Goal: Contribute content: Contribute content

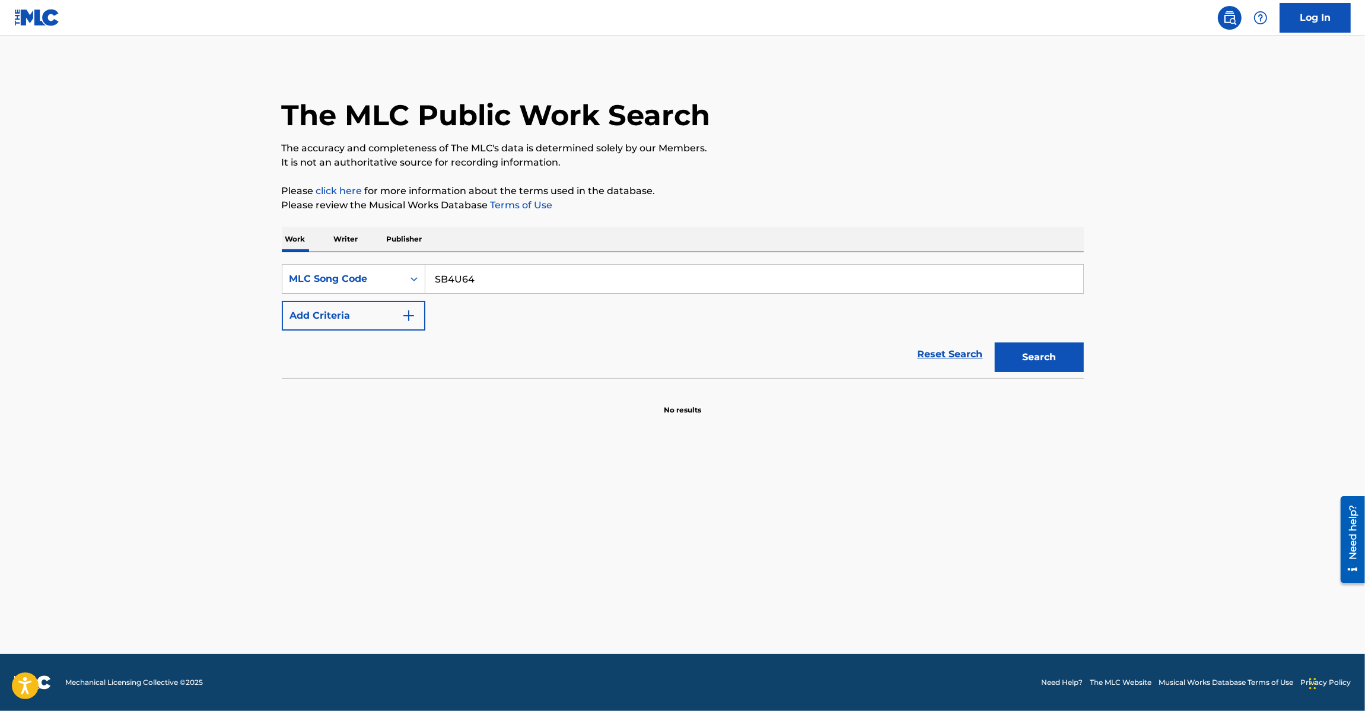
click at [55, 18] on img at bounding box center [37, 17] width 46 height 17
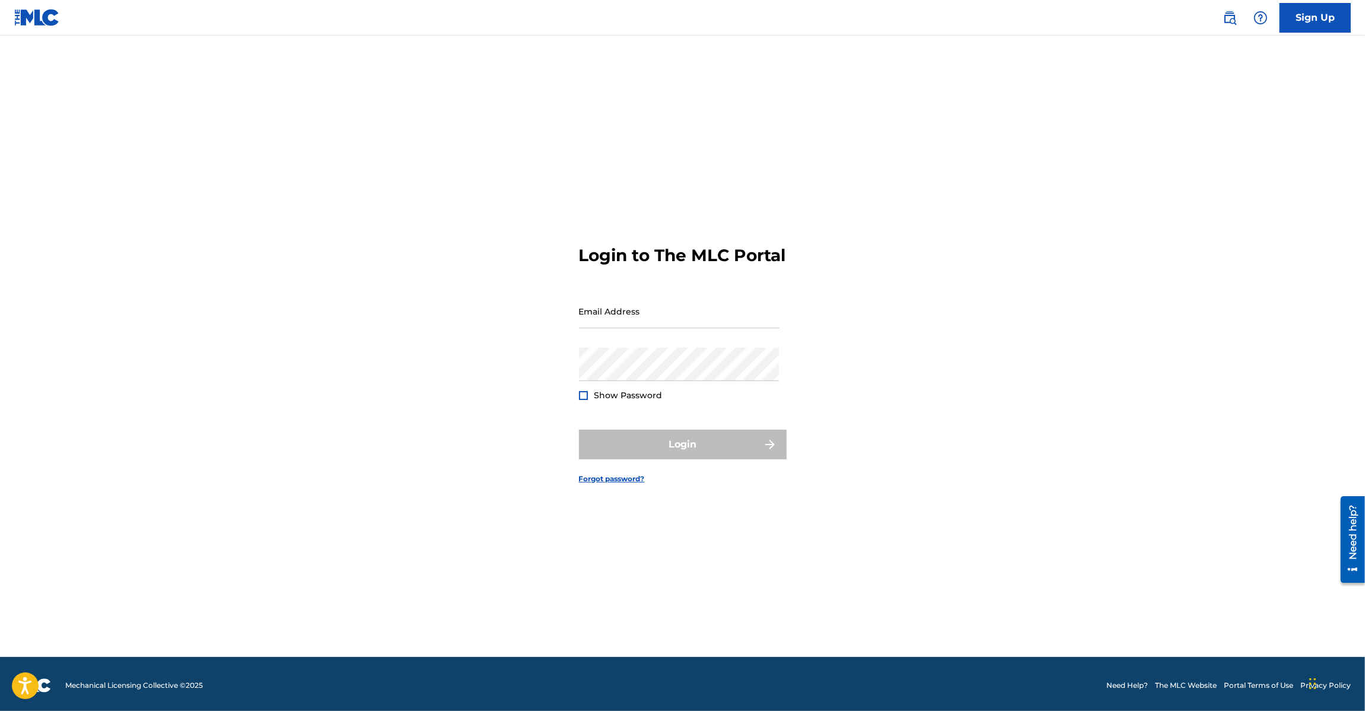
scroll to position [15, 0]
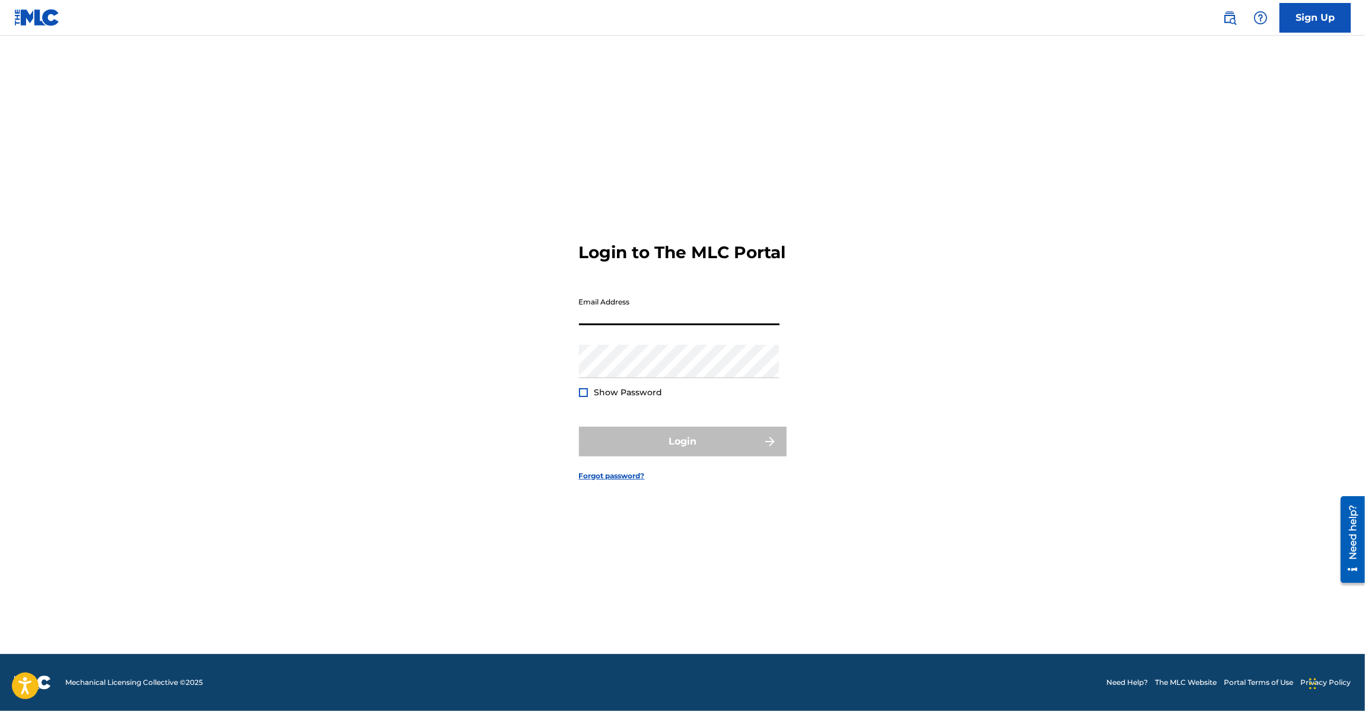
click at [629, 316] on input "Email Address" at bounding box center [679, 308] width 200 height 34
type input "[EMAIL_ADDRESS][DOMAIN_NAME]"
click at [666, 445] on button "Login" at bounding box center [683, 441] width 208 height 30
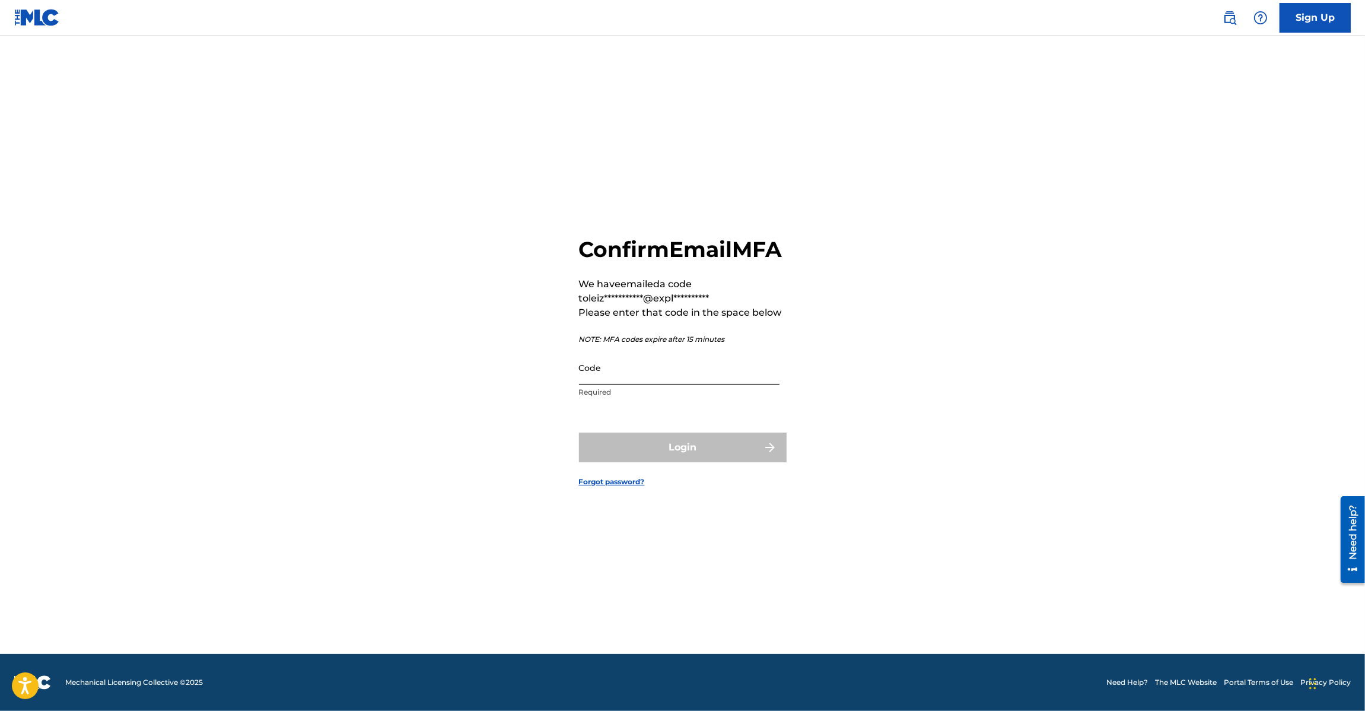
click at [601, 384] on input "Code" at bounding box center [679, 368] width 200 height 34
click at [623, 384] on input "Code" at bounding box center [679, 368] width 200 height 34
paste input "194411"
type input "194411"
click at [674, 462] on button "Login" at bounding box center [683, 447] width 208 height 30
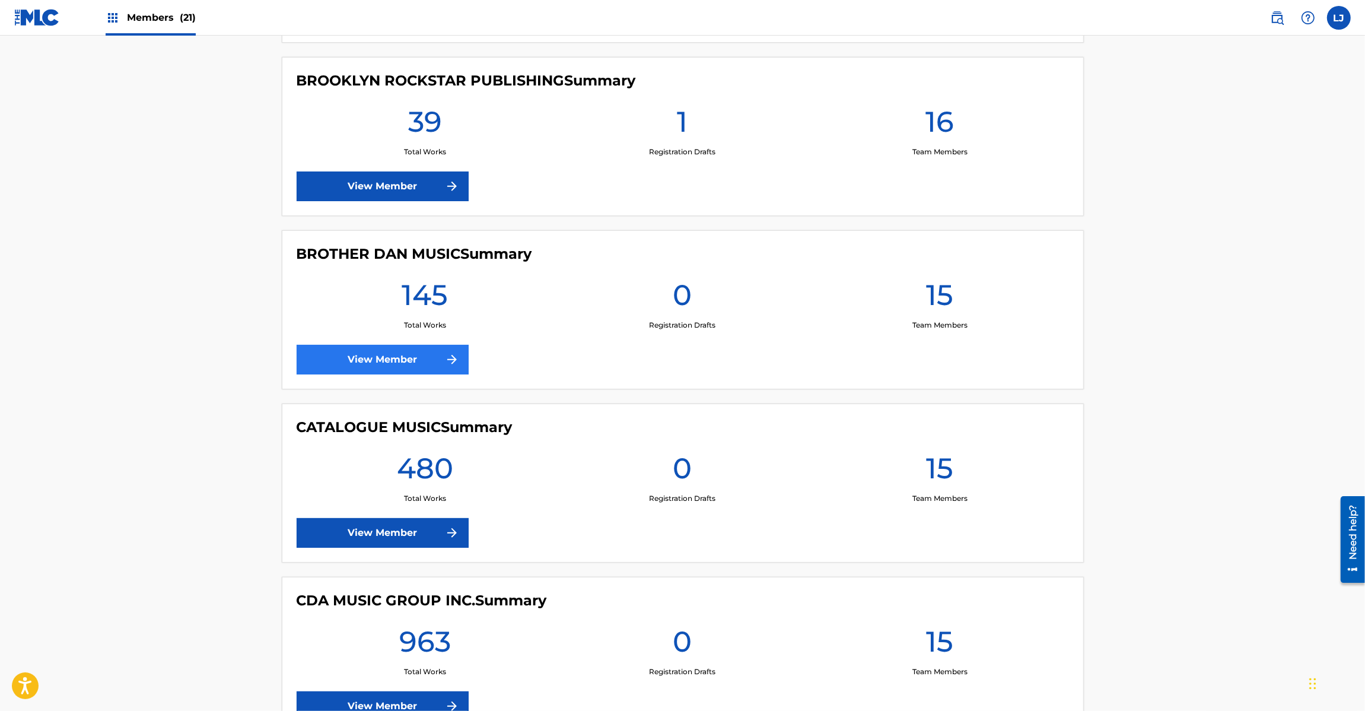
scroll to position [1780, 0]
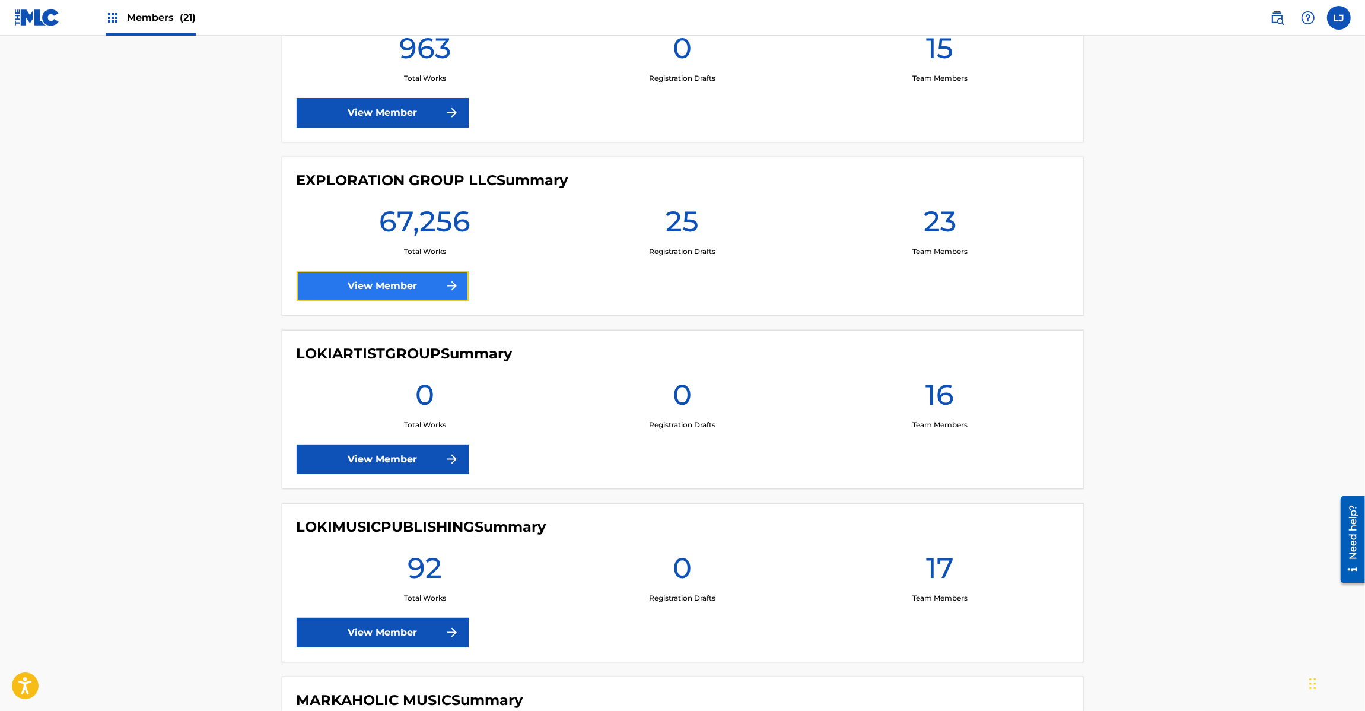
click at [365, 291] on link "View Member" at bounding box center [383, 286] width 172 height 30
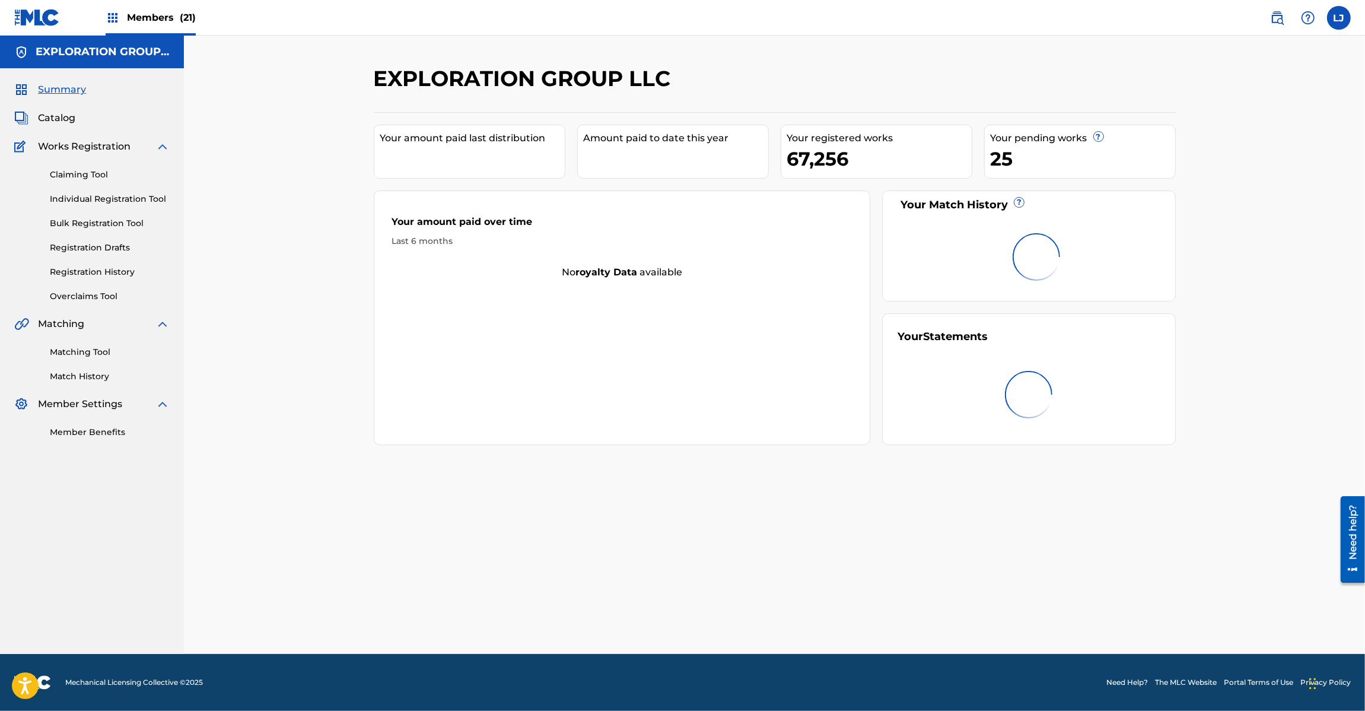
click at [43, 18] on img at bounding box center [37, 17] width 46 height 17
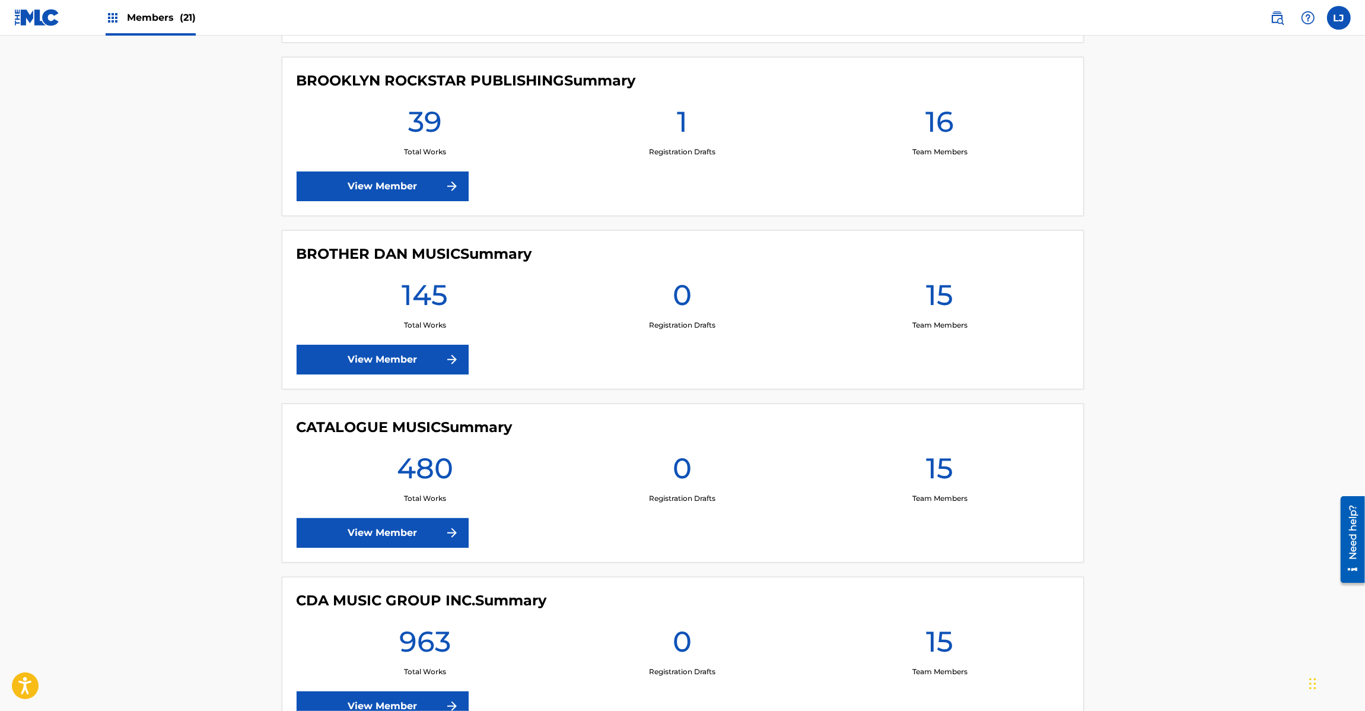
scroll to position [1780, 0]
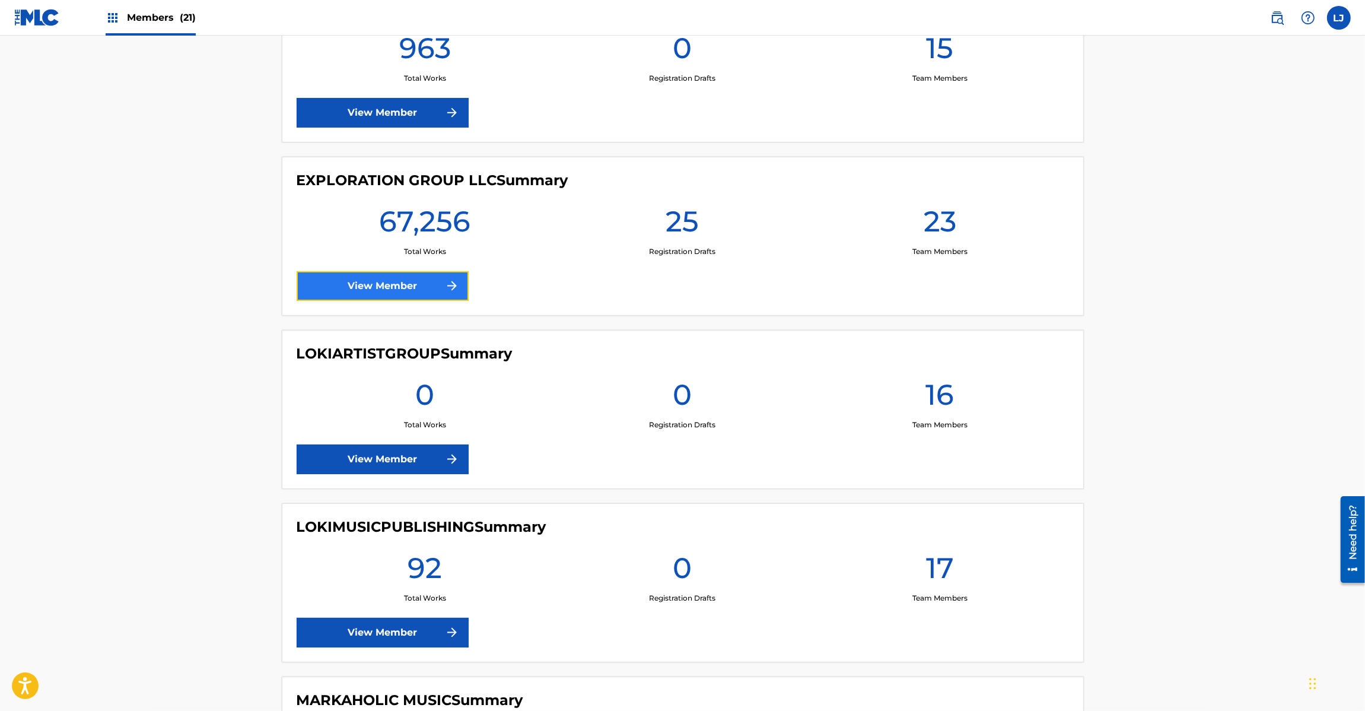
click at [348, 282] on link "View Member" at bounding box center [383, 286] width 172 height 30
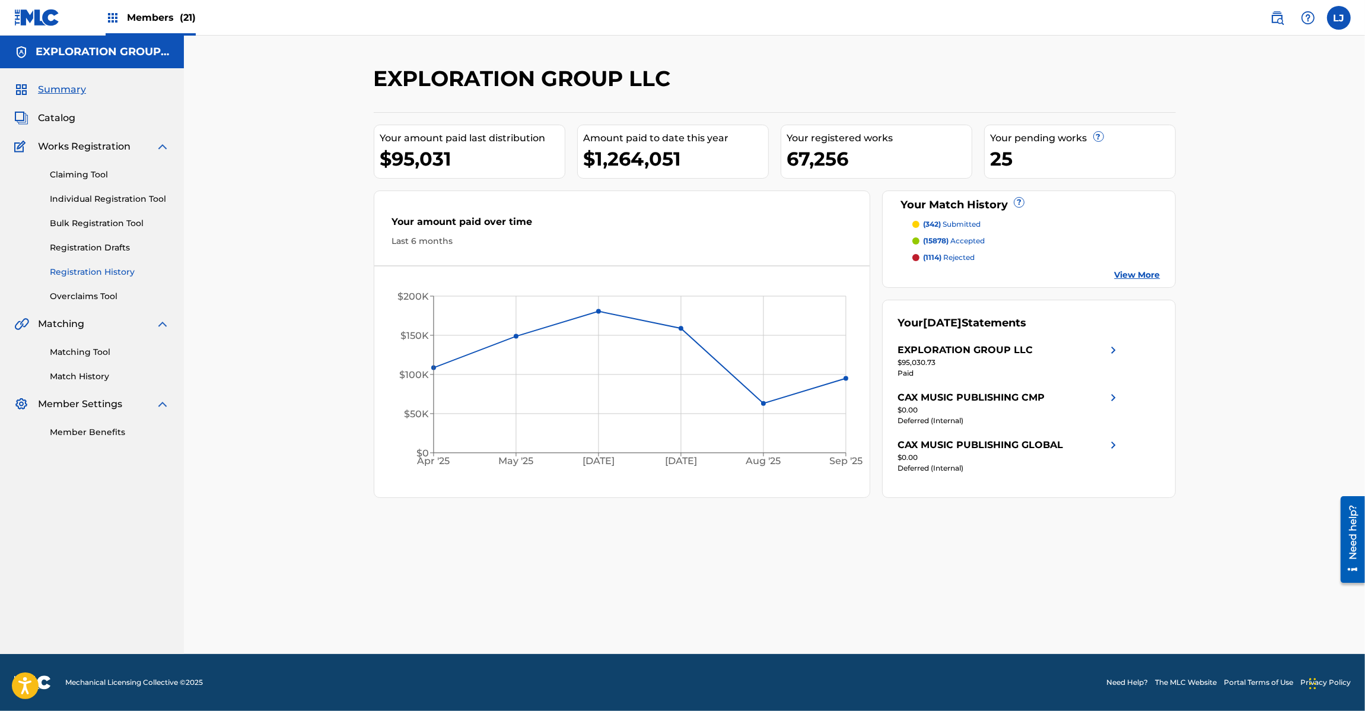
click at [79, 273] on link "Registration History" at bounding box center [110, 272] width 120 height 12
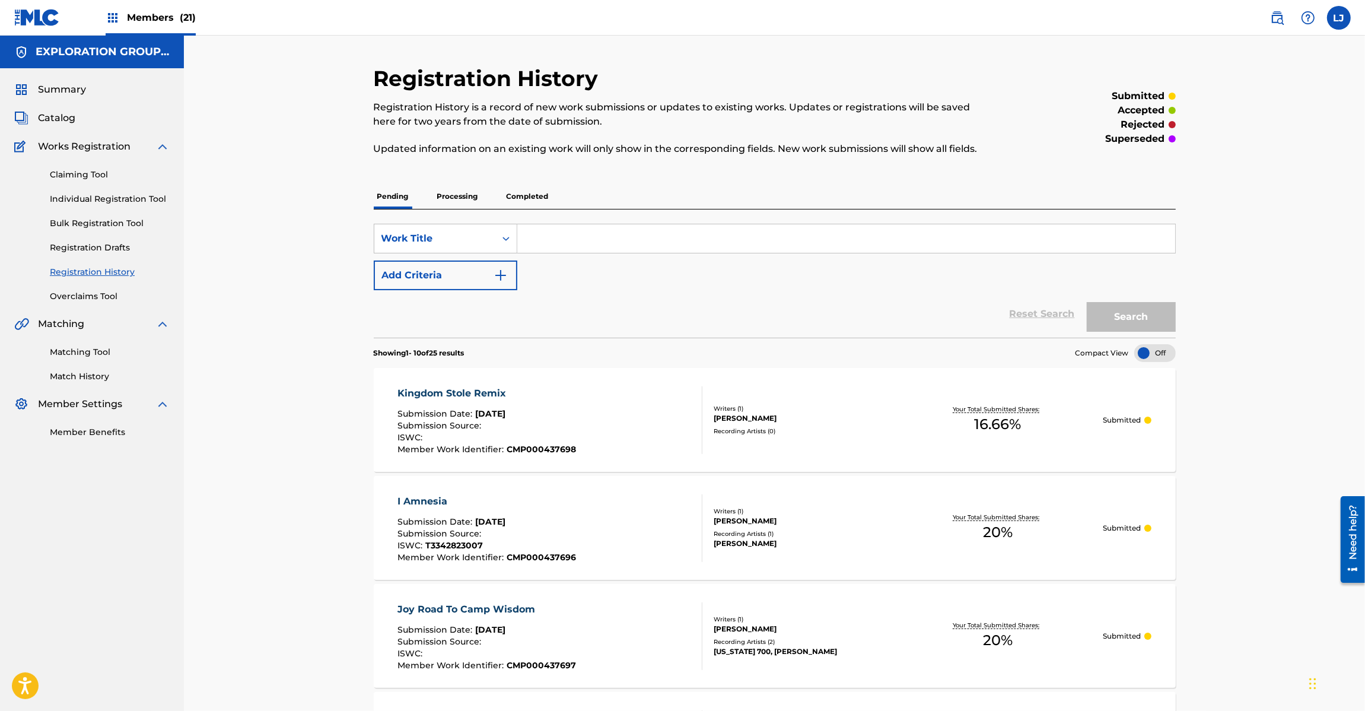
click at [565, 390] on div "Kingdom Stole Remix" at bounding box center [486, 393] width 179 height 14
click at [47, 54] on h5 "EXPLORATION GROUP LLC" at bounding box center [103, 52] width 134 height 14
click at [33, 20] on img at bounding box center [37, 17] width 46 height 17
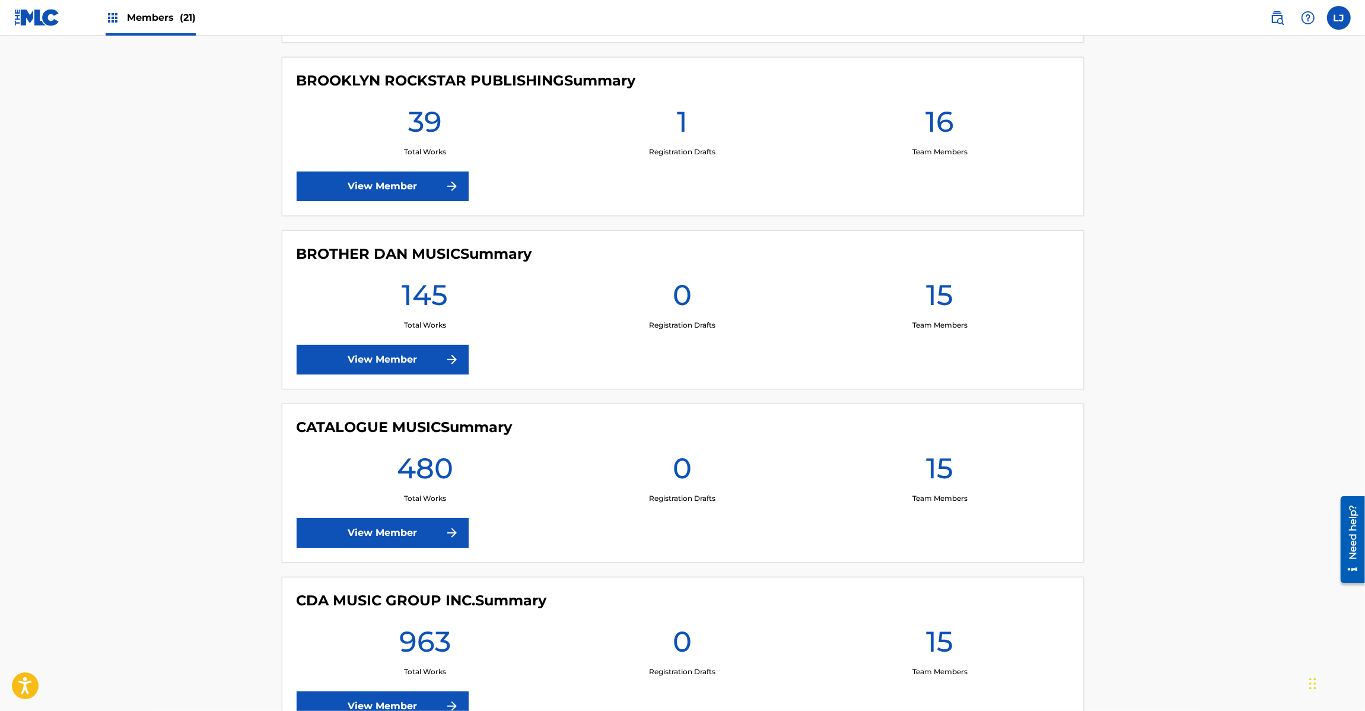
scroll to position [1780, 0]
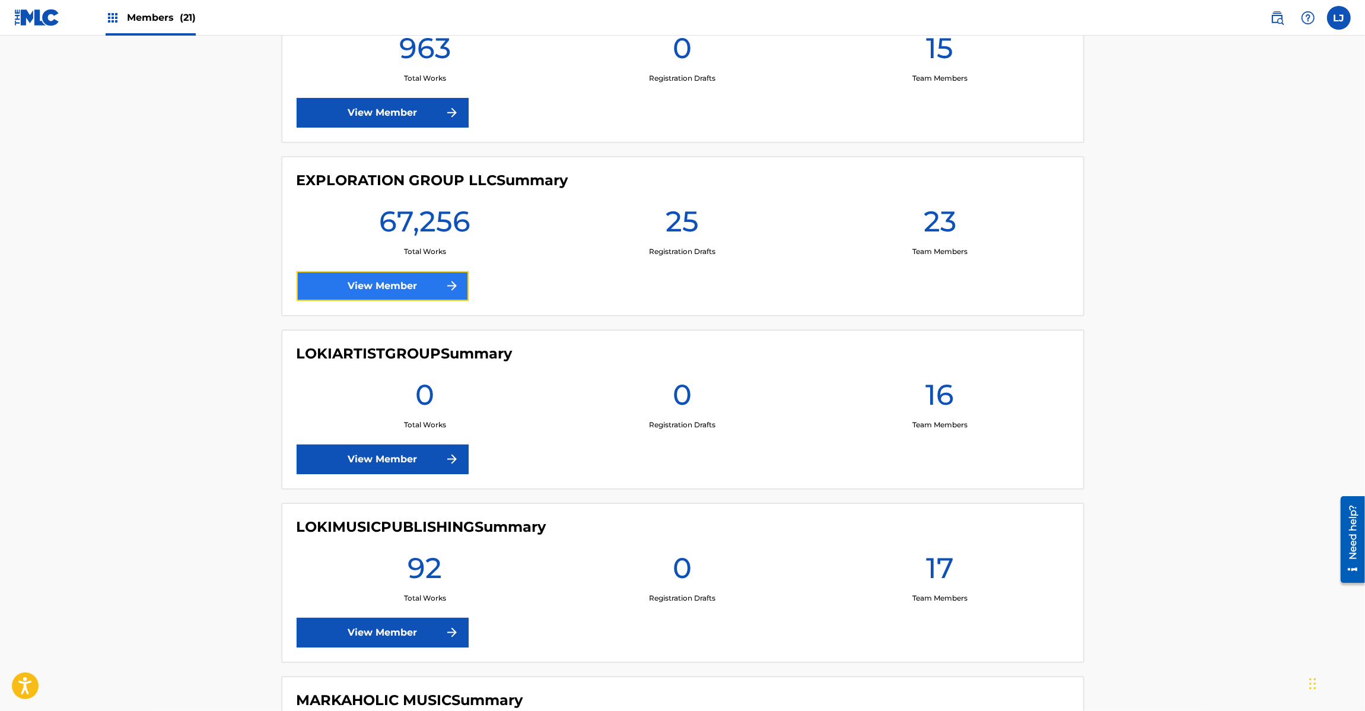
click at [381, 285] on link "View Member" at bounding box center [383, 286] width 172 height 30
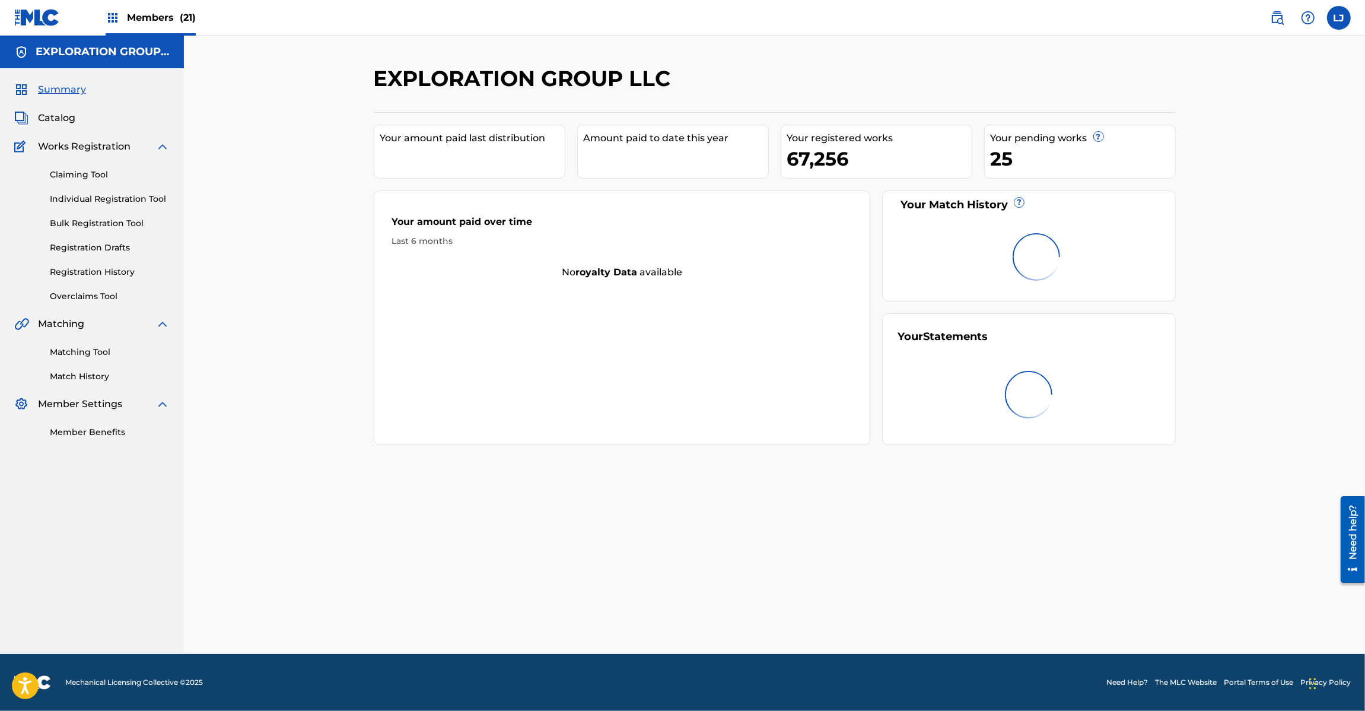
click at [46, 10] on img at bounding box center [37, 17] width 46 height 17
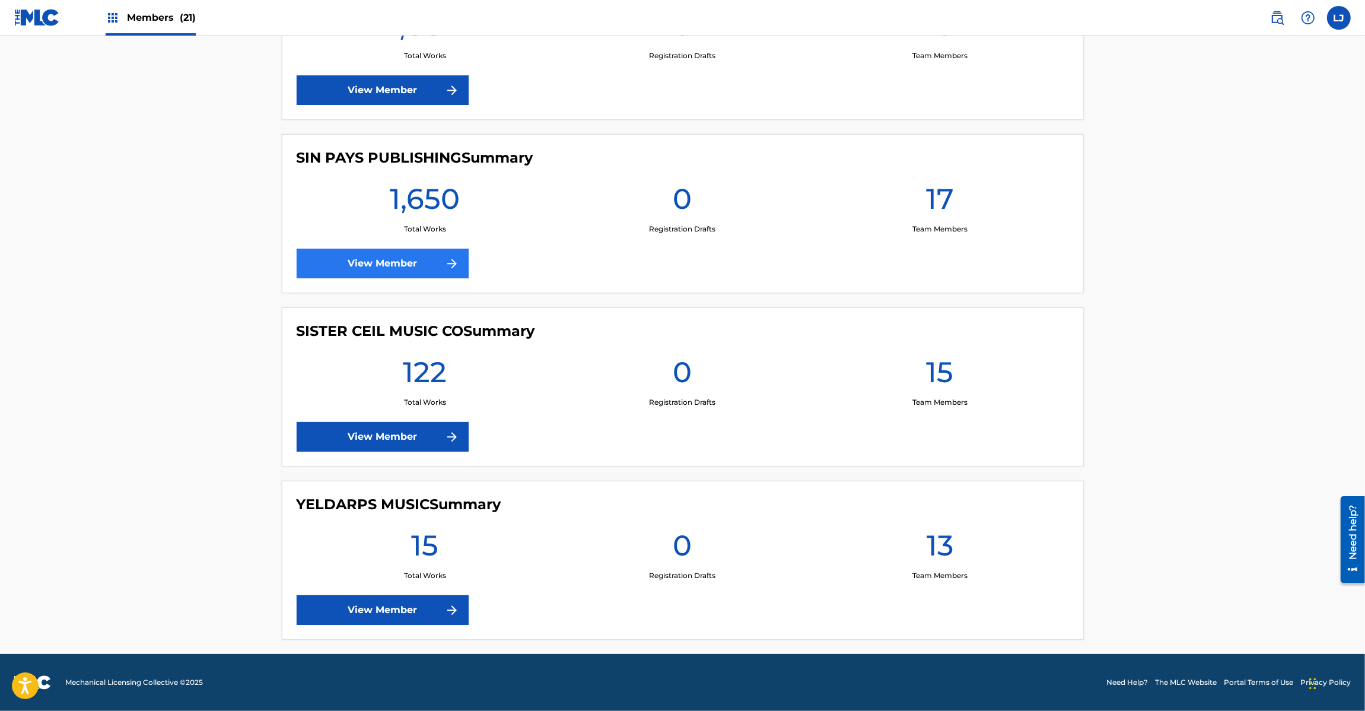
scroll to position [2772, 0]
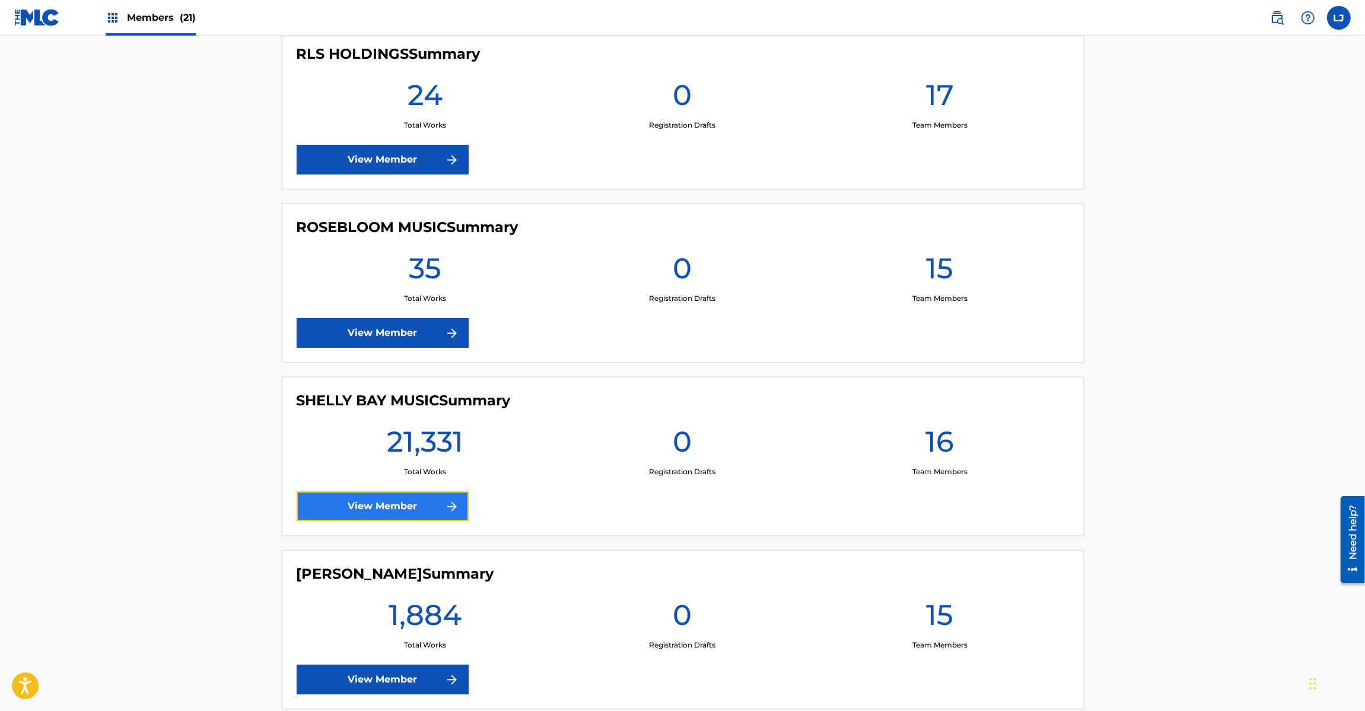
click at [357, 505] on link "View Member" at bounding box center [383, 506] width 172 height 30
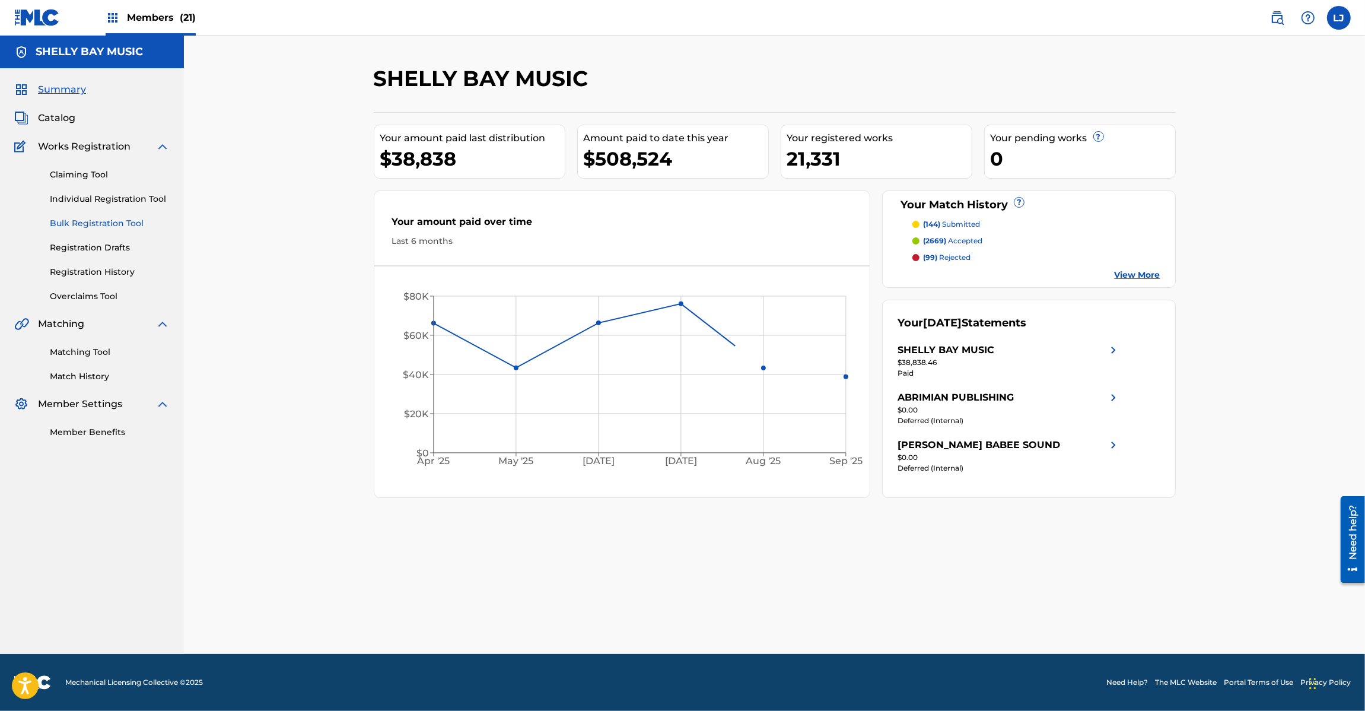
click at [69, 217] on link "Bulk Registration Tool" at bounding box center [110, 223] width 120 height 12
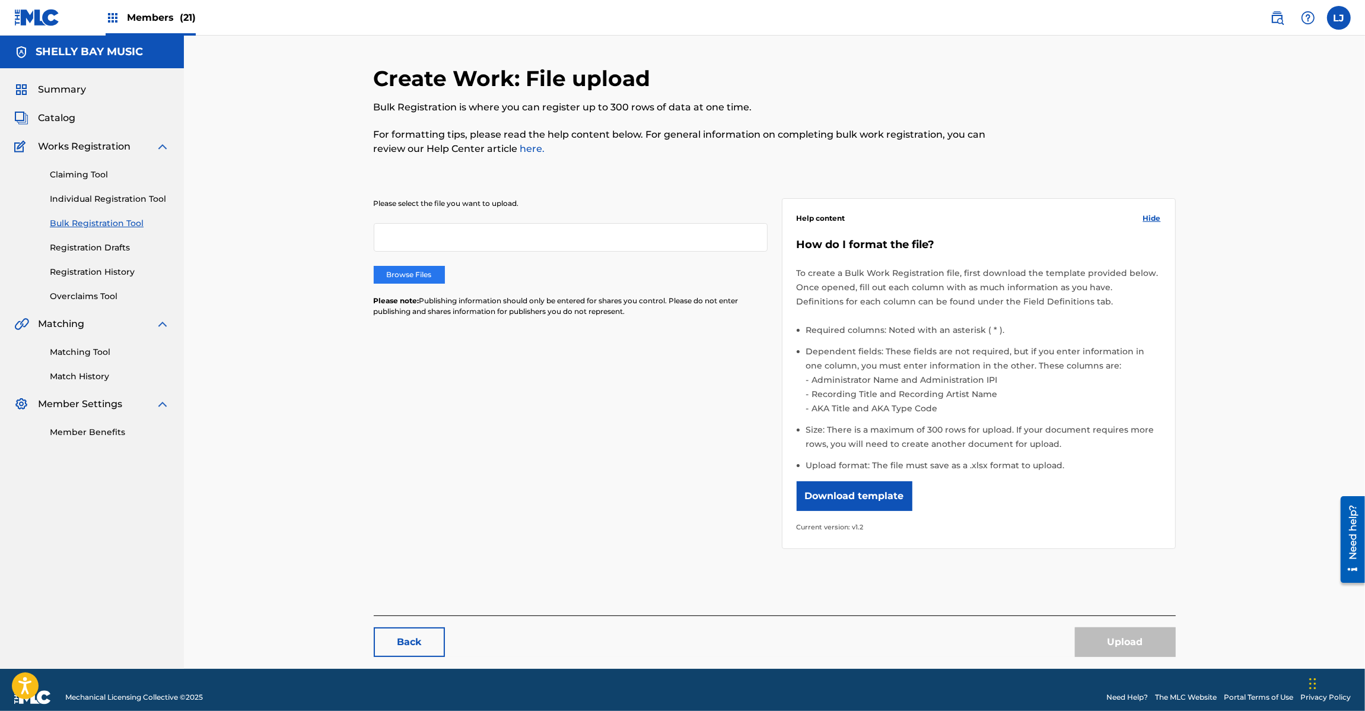
click at [408, 270] on label "Browse Files" at bounding box center [409, 275] width 71 height 18
click at [0, 0] on input "Browse Files" at bounding box center [0, 0] width 0 height 0
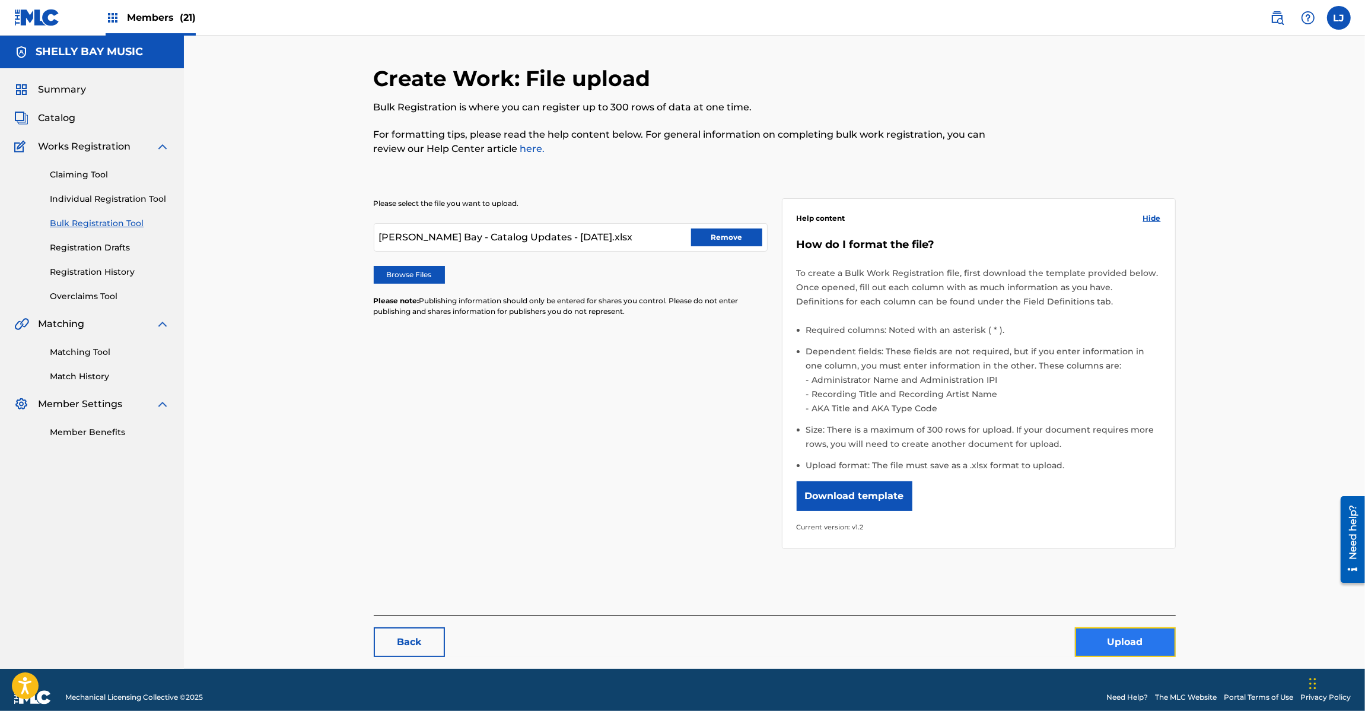
click at [1117, 632] on button "Upload" at bounding box center [1125, 642] width 101 height 30
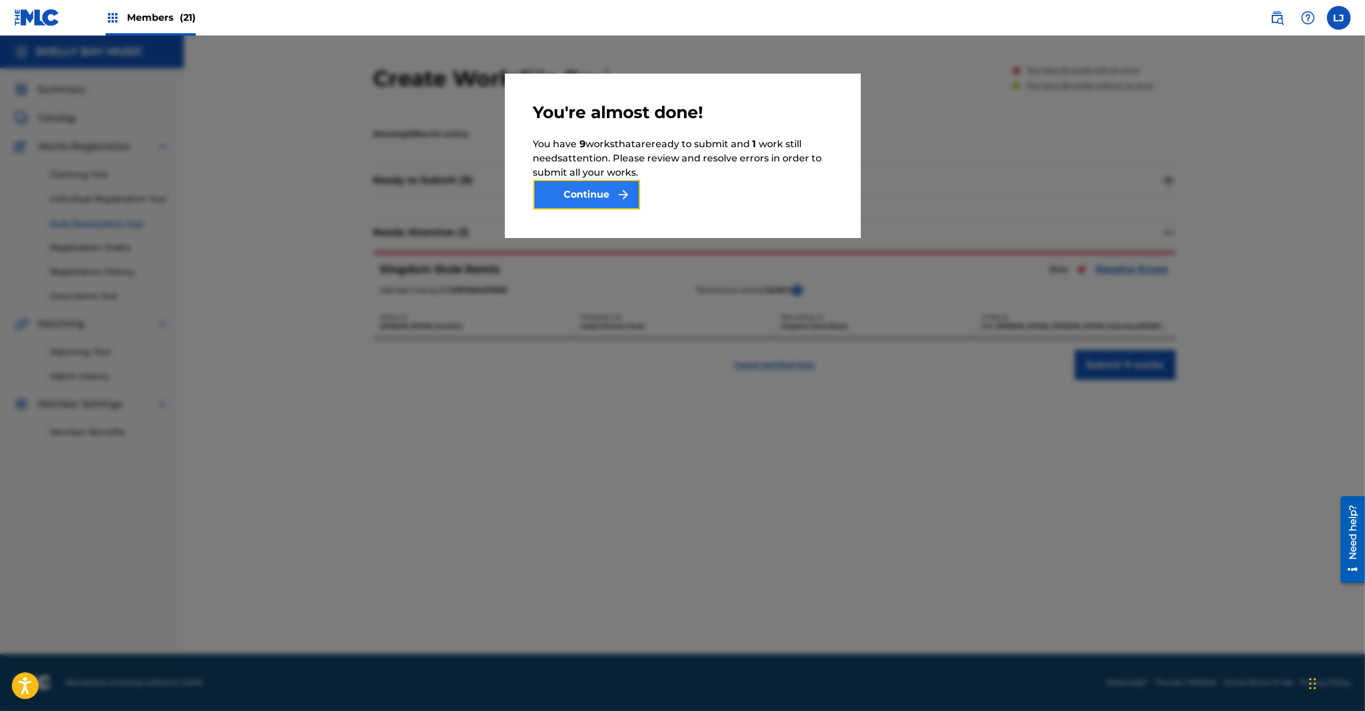
click at [583, 202] on button "Continue" at bounding box center [586, 195] width 107 height 30
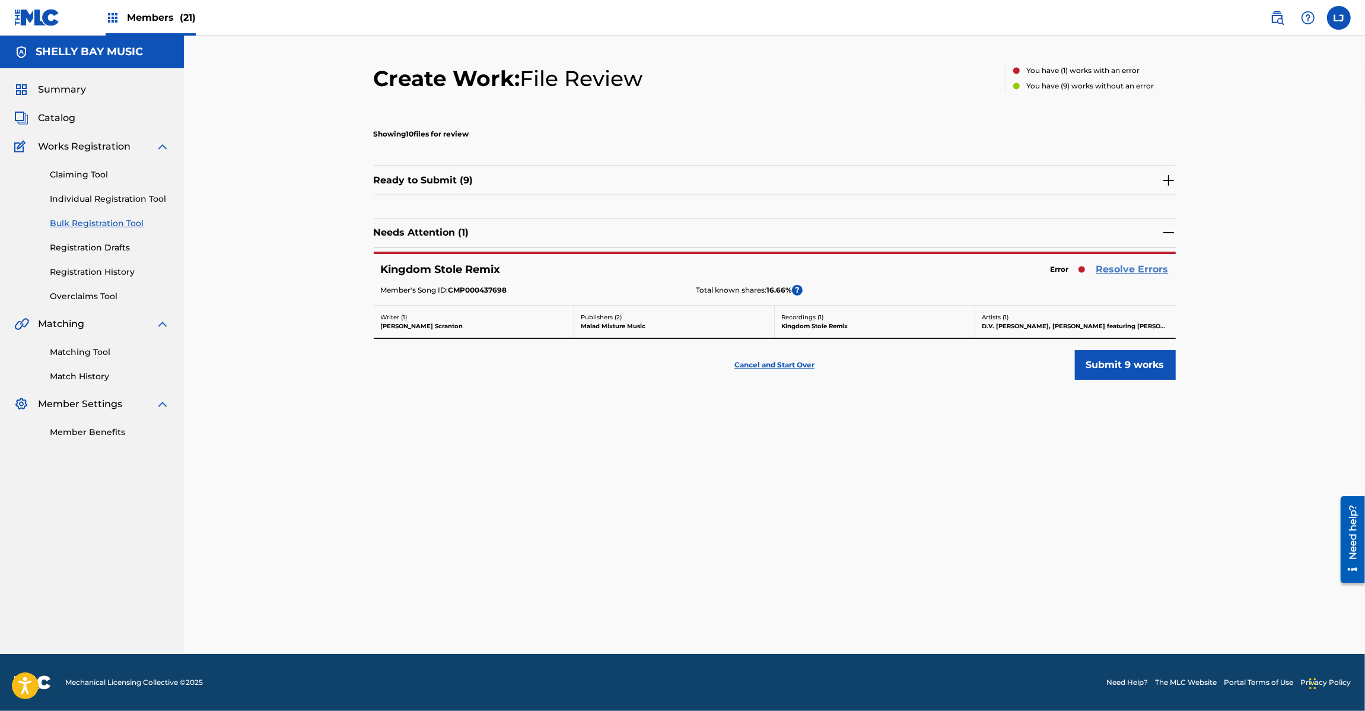
click at [1140, 268] on link "Resolve Errors" at bounding box center [1132, 269] width 72 height 14
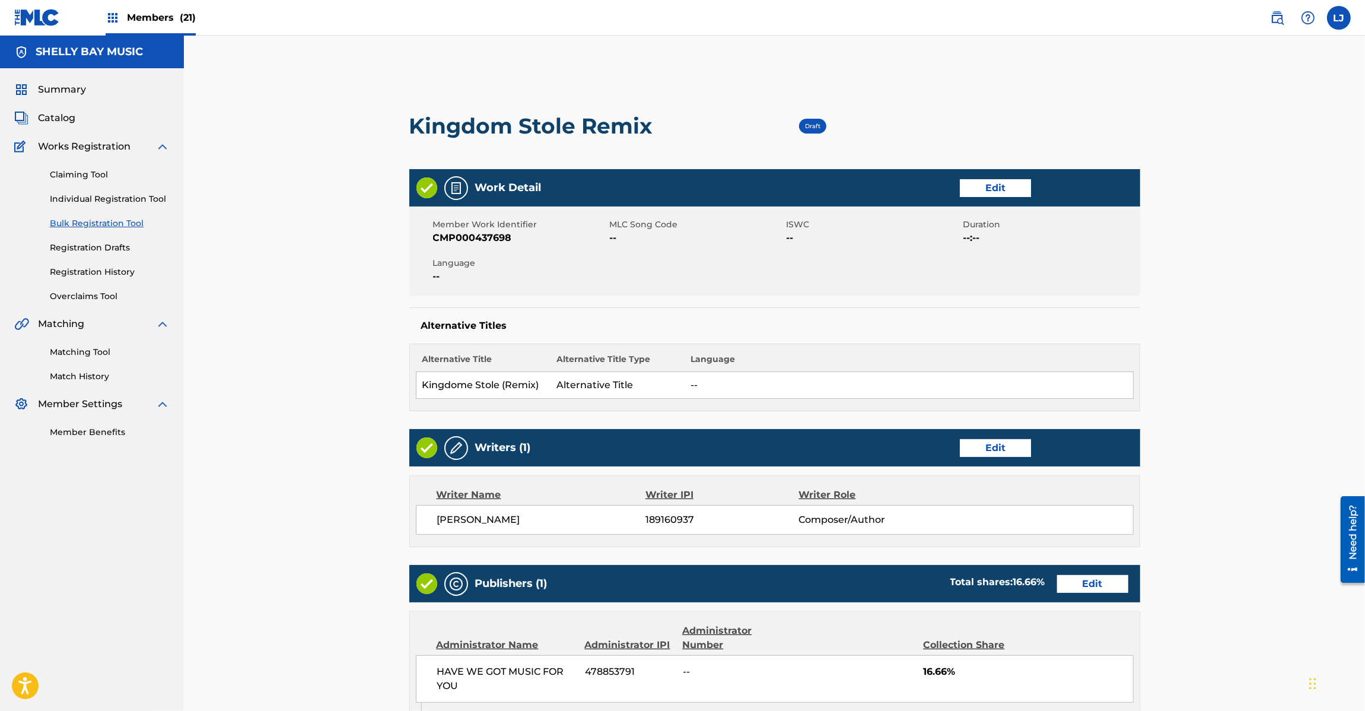
scroll to position [387, 0]
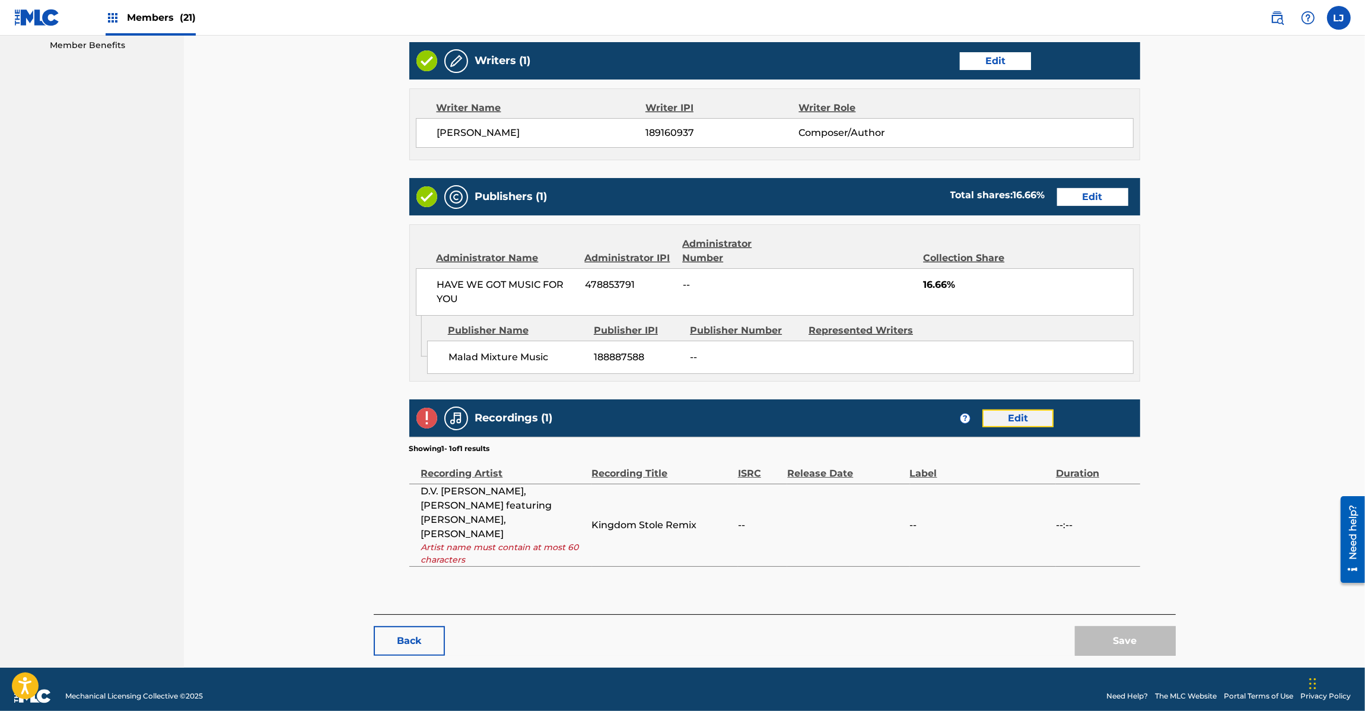
click at [1024, 421] on link "Edit" at bounding box center [1017, 418] width 71 height 18
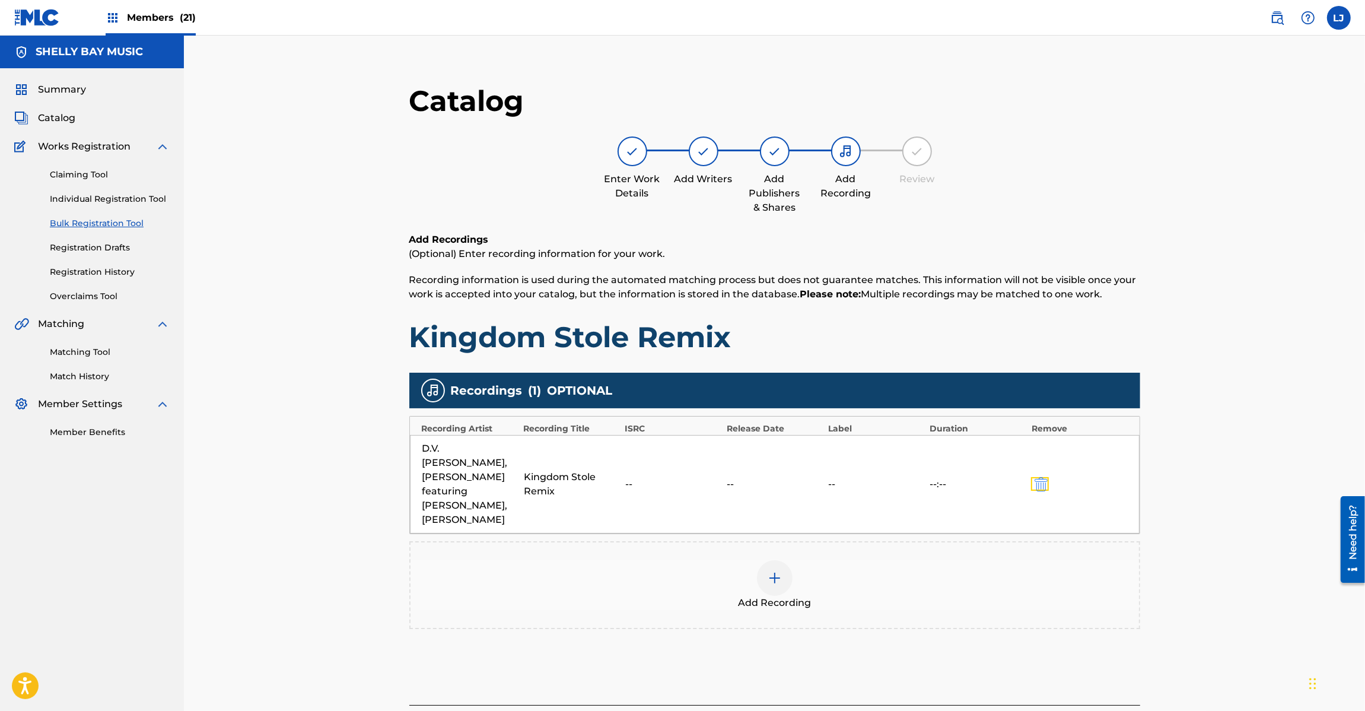
click at [1048, 485] on button "submit" at bounding box center [1040, 484] width 18 height 14
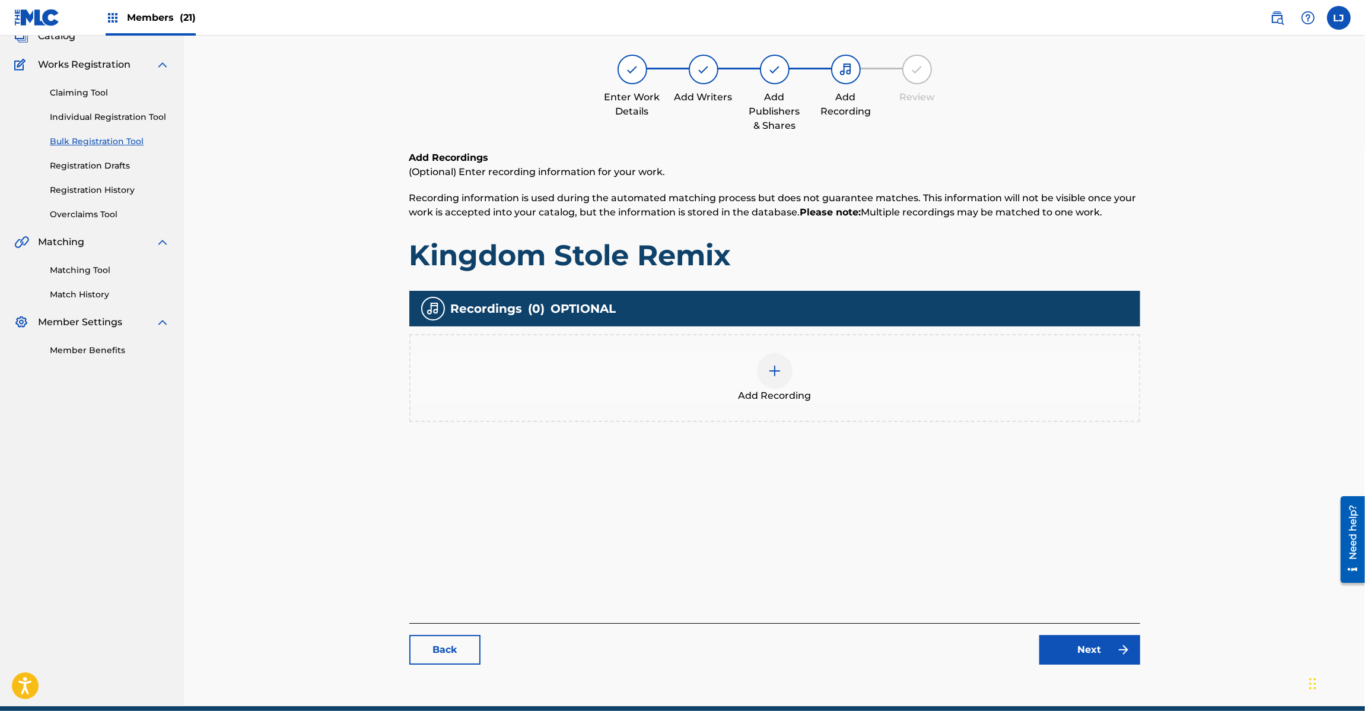
scroll to position [134, 0]
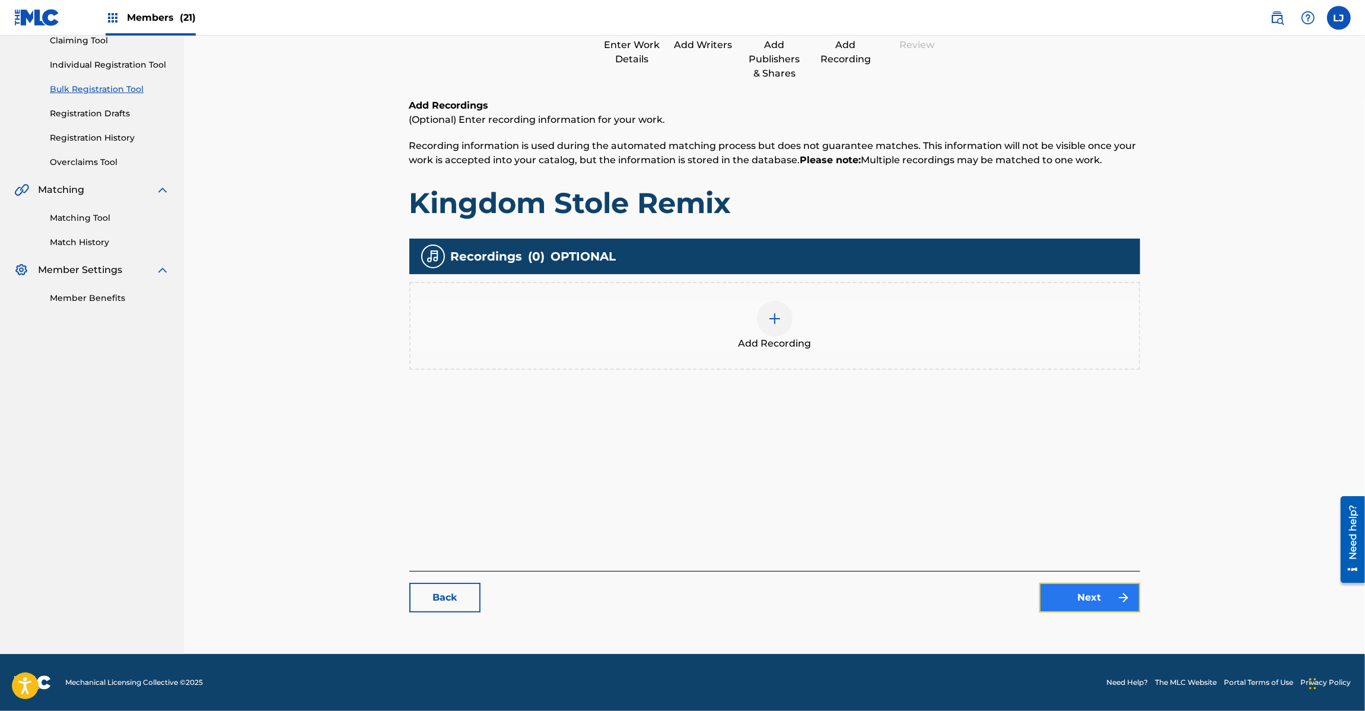
click at [1140, 606] on link "Next" at bounding box center [1089, 598] width 101 height 30
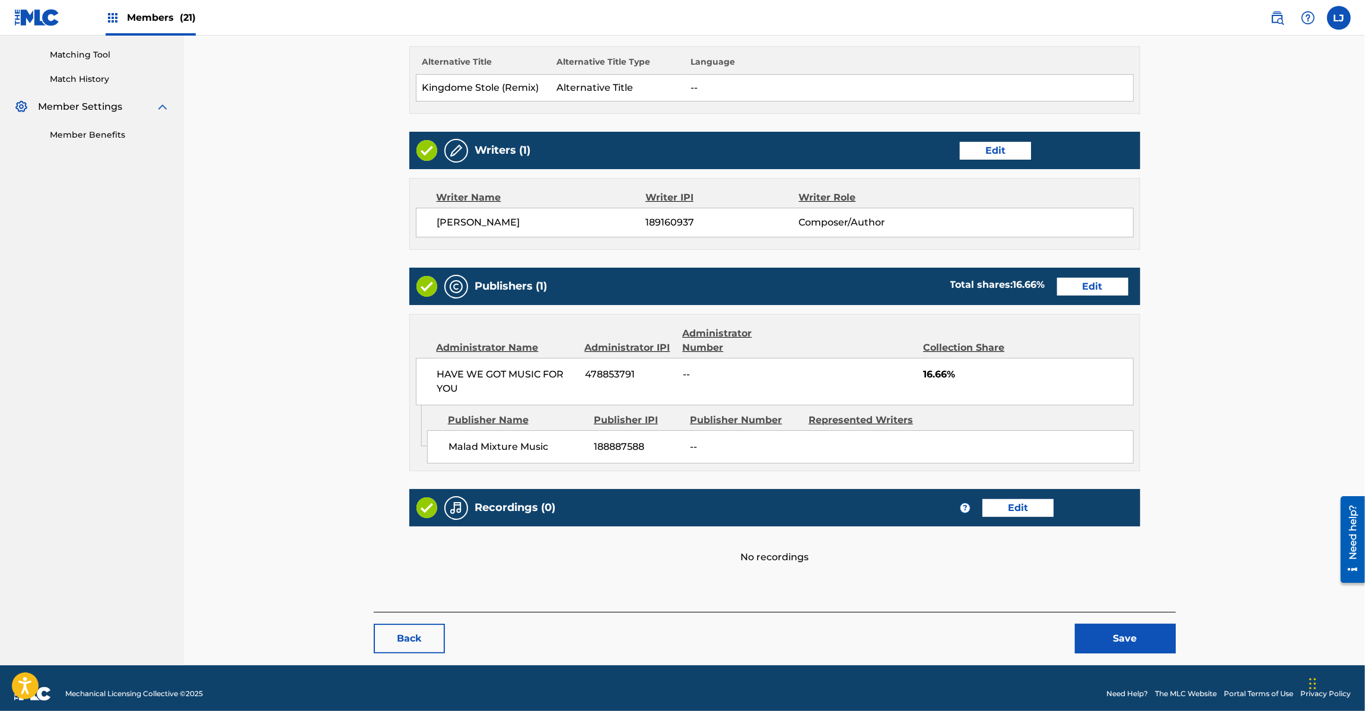
scroll to position [309, 0]
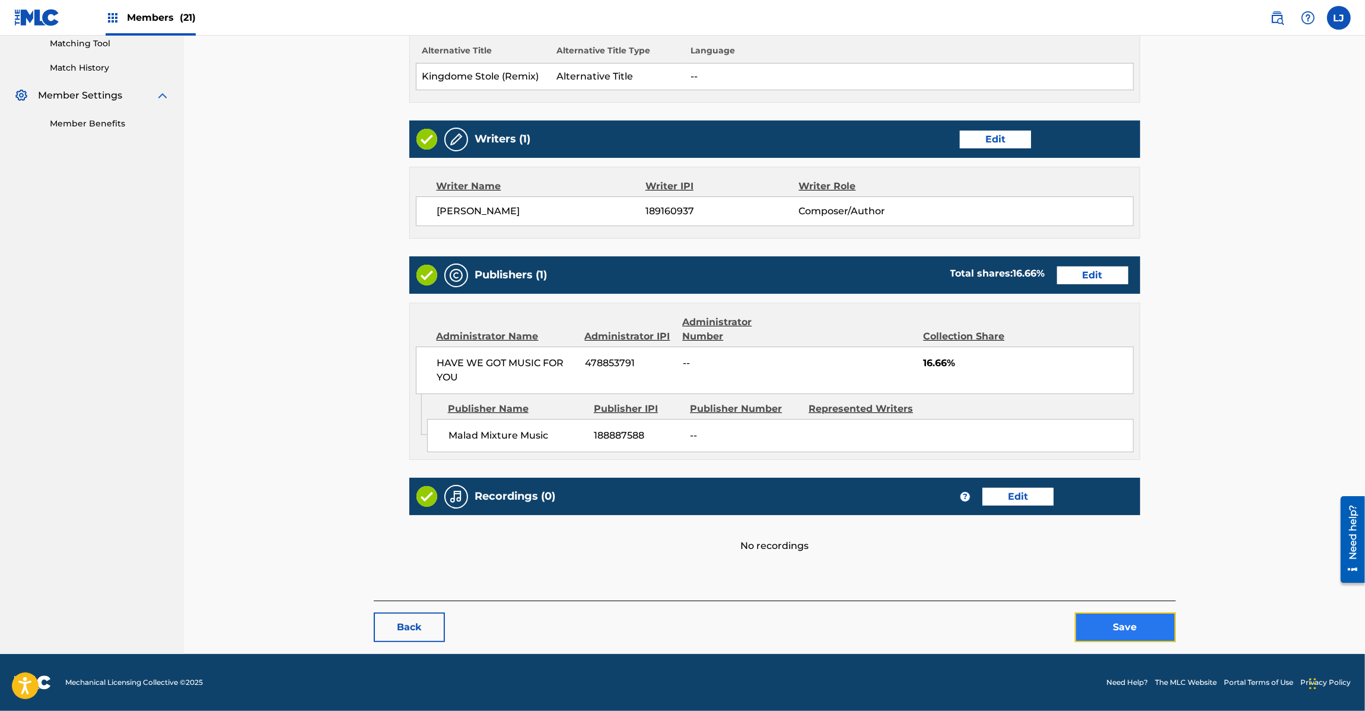
click at [1106, 632] on button "Save" at bounding box center [1125, 627] width 101 height 30
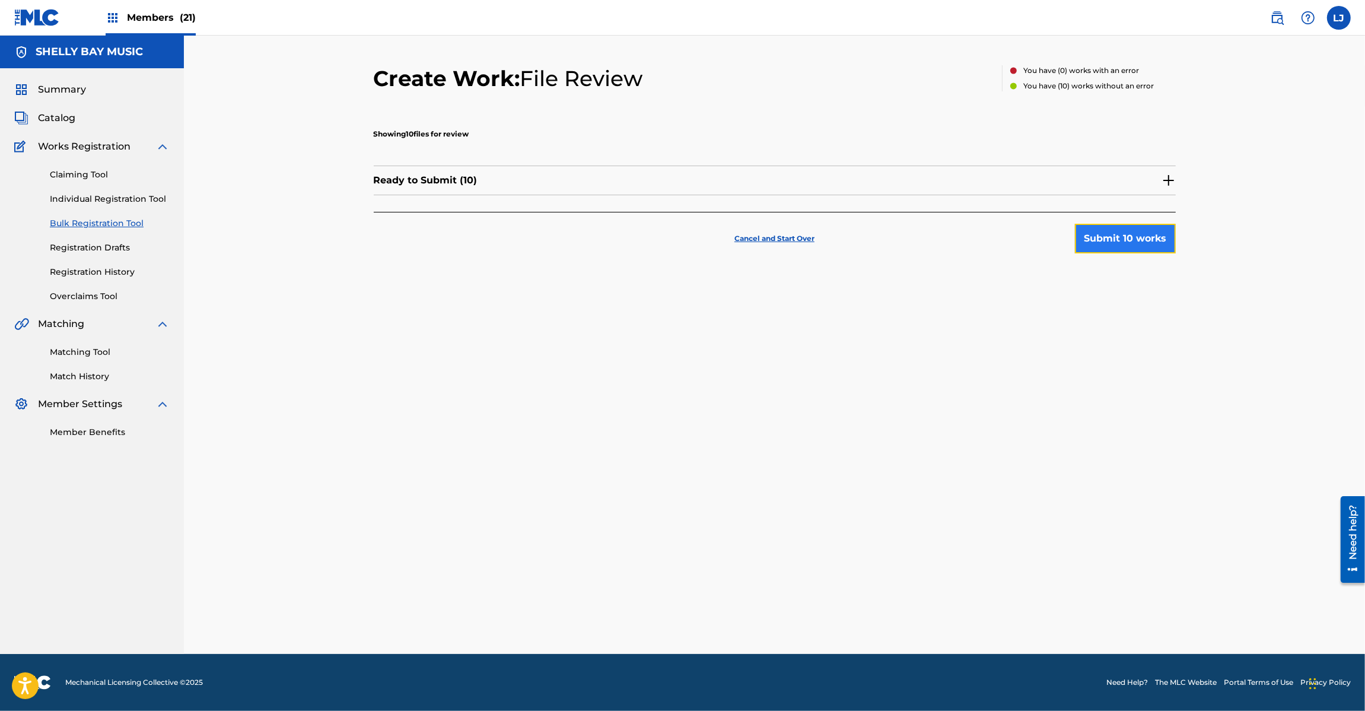
click at [1125, 247] on button "Submit 10 works" at bounding box center [1125, 239] width 101 height 30
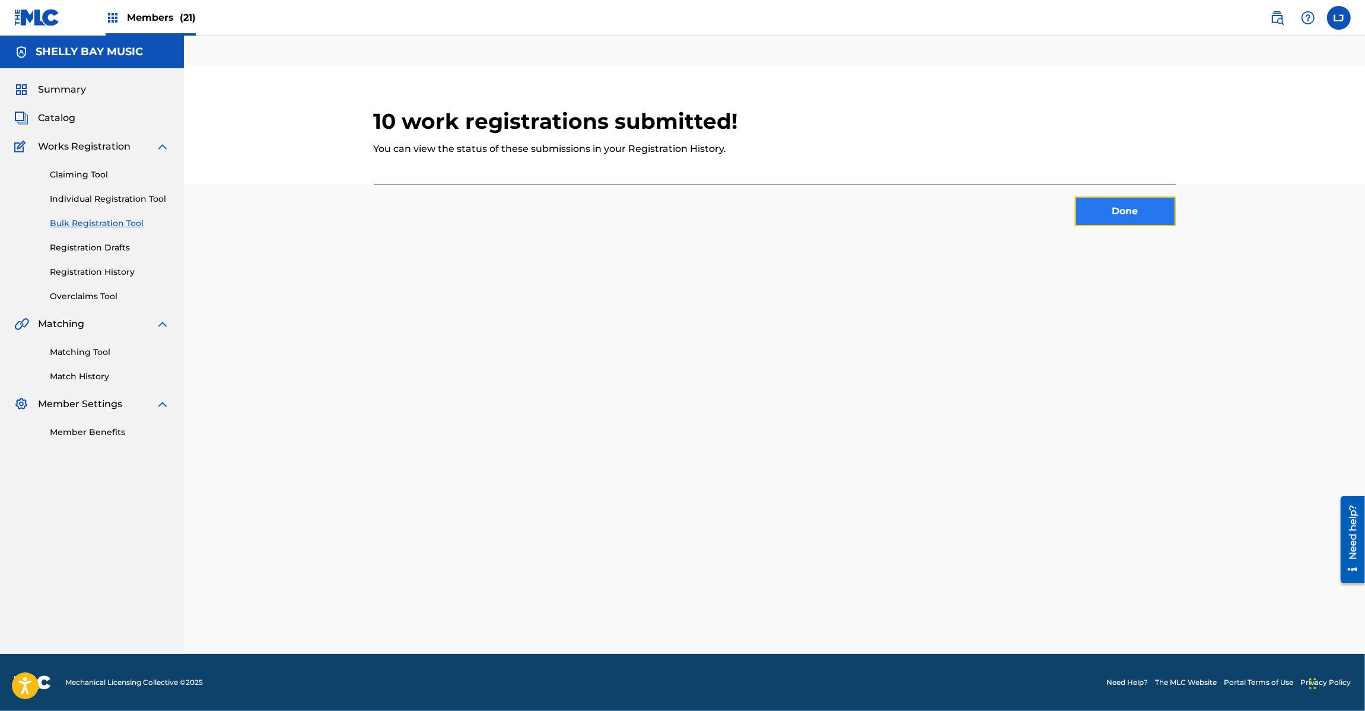
click at [1145, 220] on button "Done" at bounding box center [1125, 211] width 101 height 30
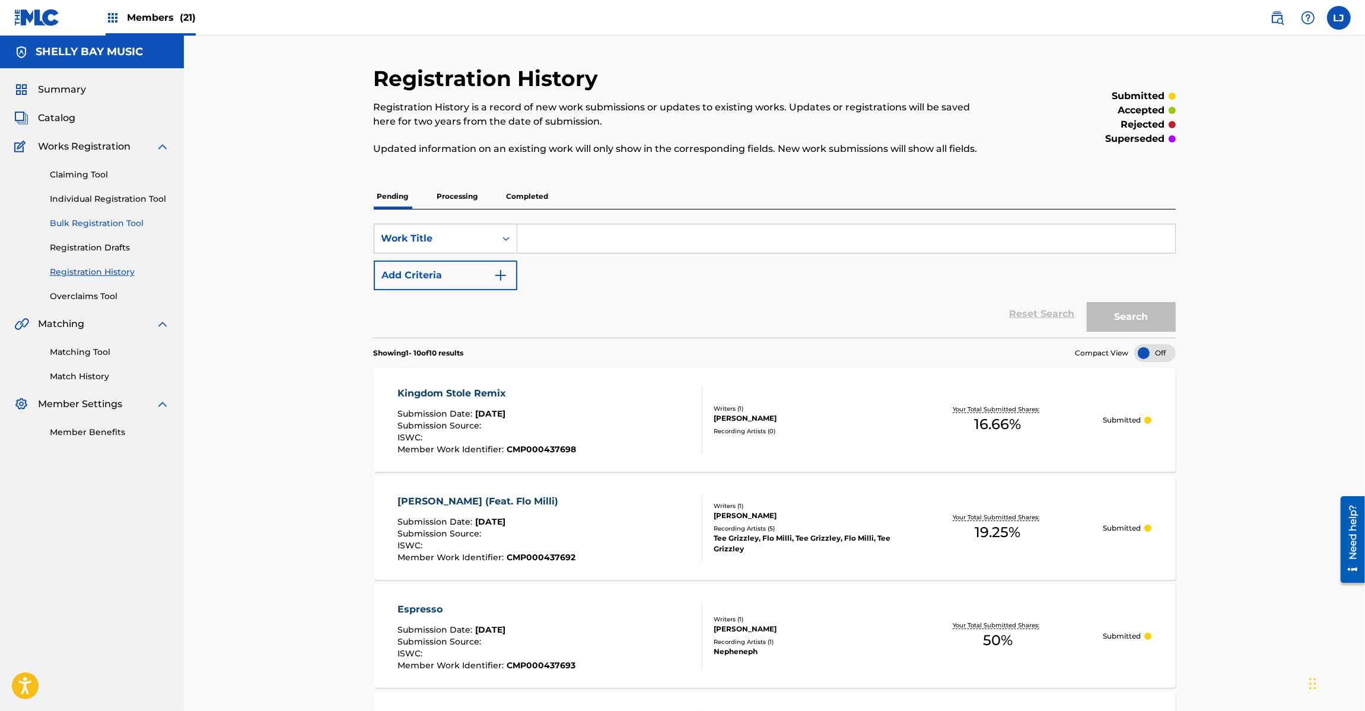
click at [81, 229] on link "Bulk Registration Tool" at bounding box center [110, 223] width 120 height 12
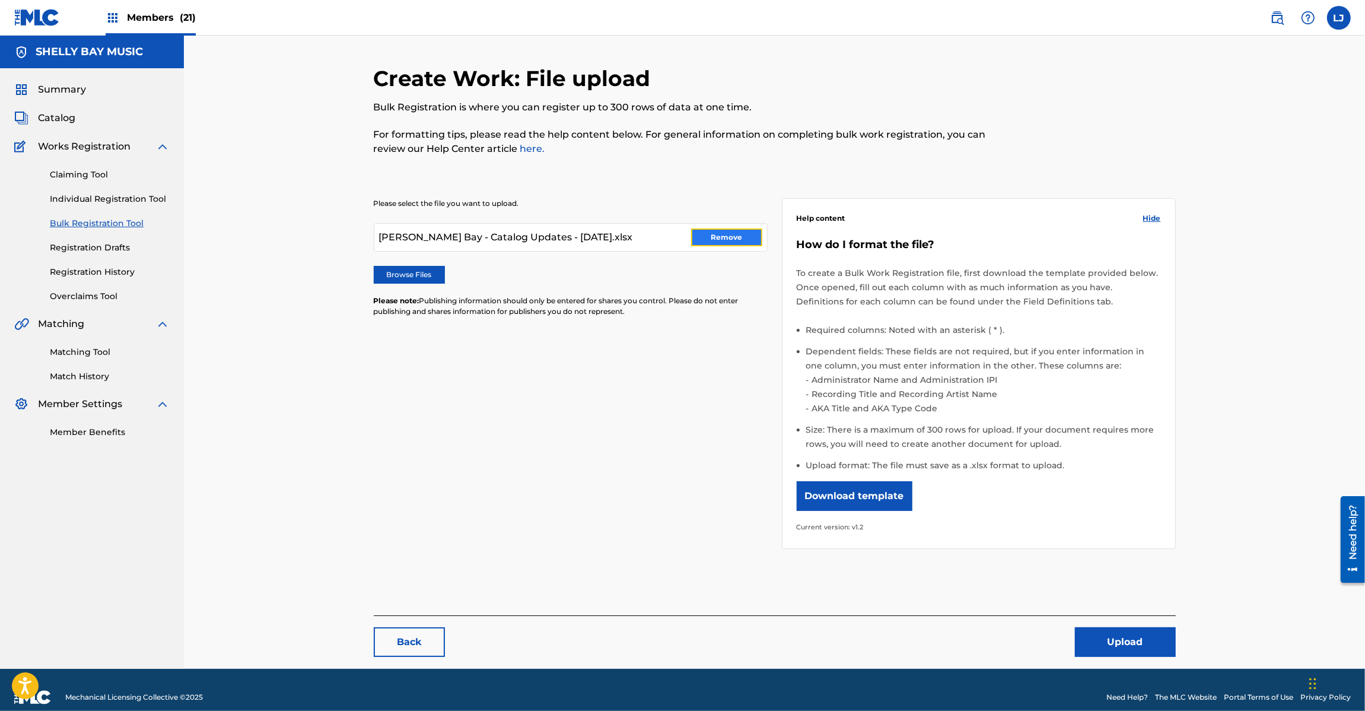
click at [701, 238] on button "Remove" at bounding box center [726, 237] width 71 height 18
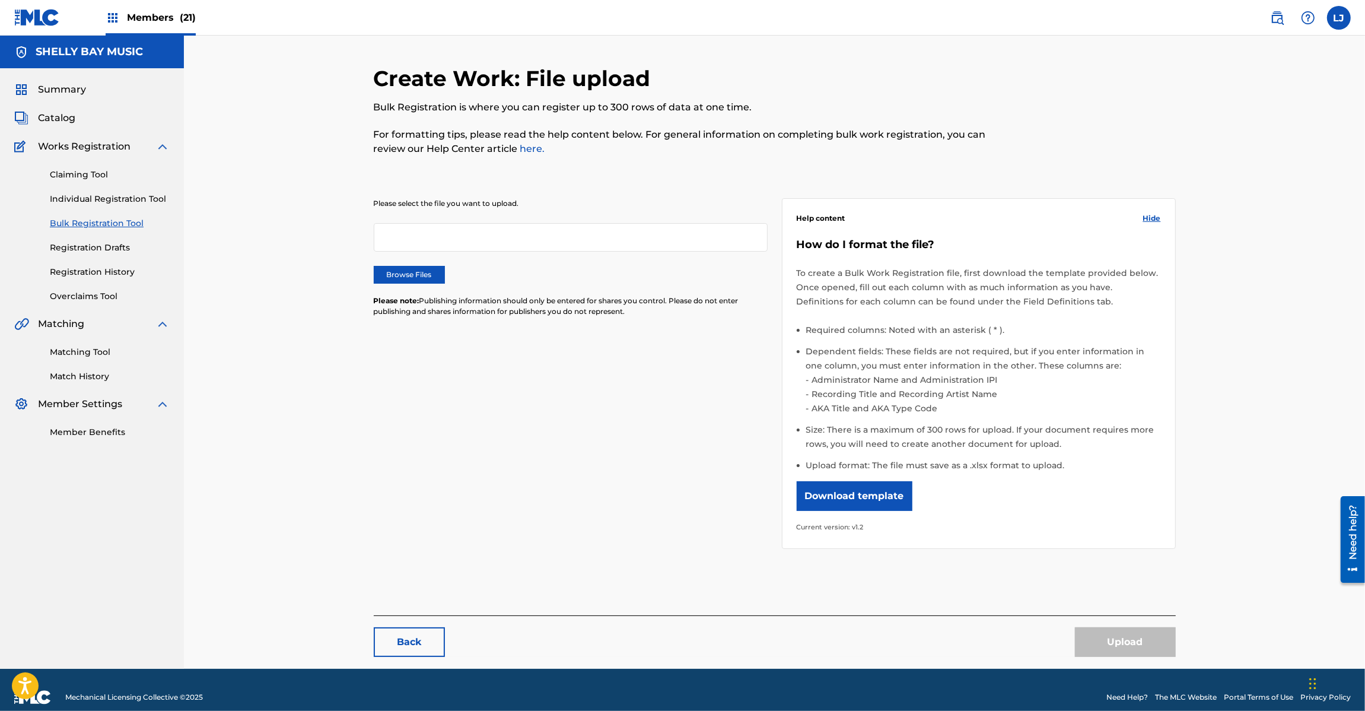
click at [356, 275] on div "Create Work: File upload Bulk Registration is where you can register up to 300 …" at bounding box center [774, 352] width 1181 height 633
click at [416, 275] on label "Browse Files" at bounding box center [409, 275] width 71 height 18
click at [0, 0] on input "Browse Files" at bounding box center [0, 0] width 0 height 0
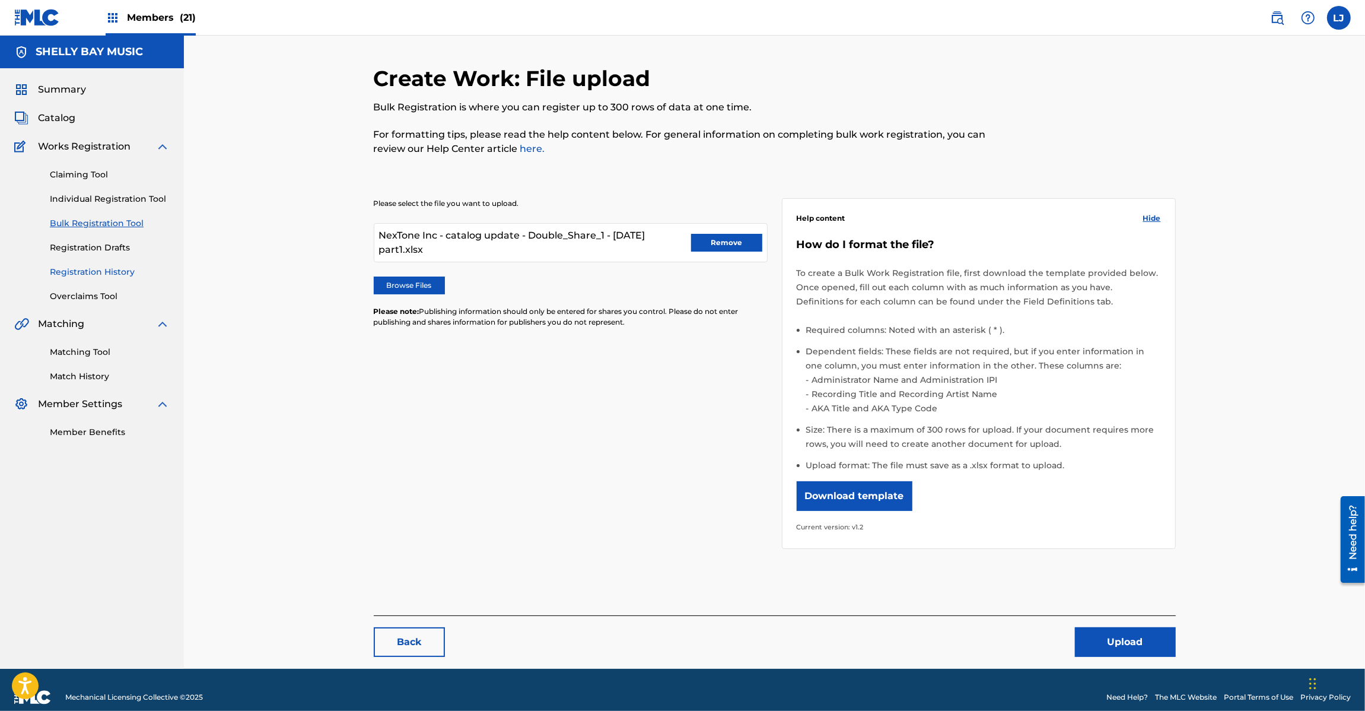
click at [98, 270] on link "Registration History" at bounding box center [110, 272] width 120 height 12
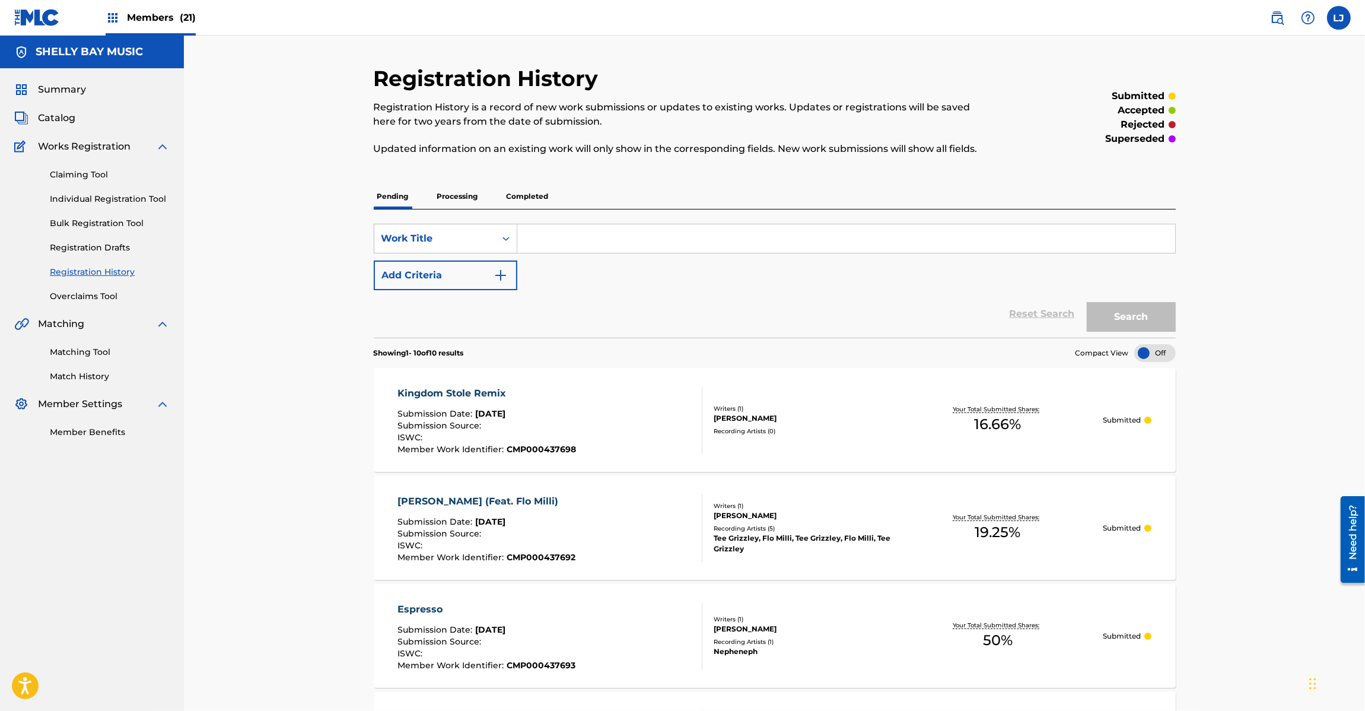
click at [31, 21] on img at bounding box center [37, 17] width 46 height 17
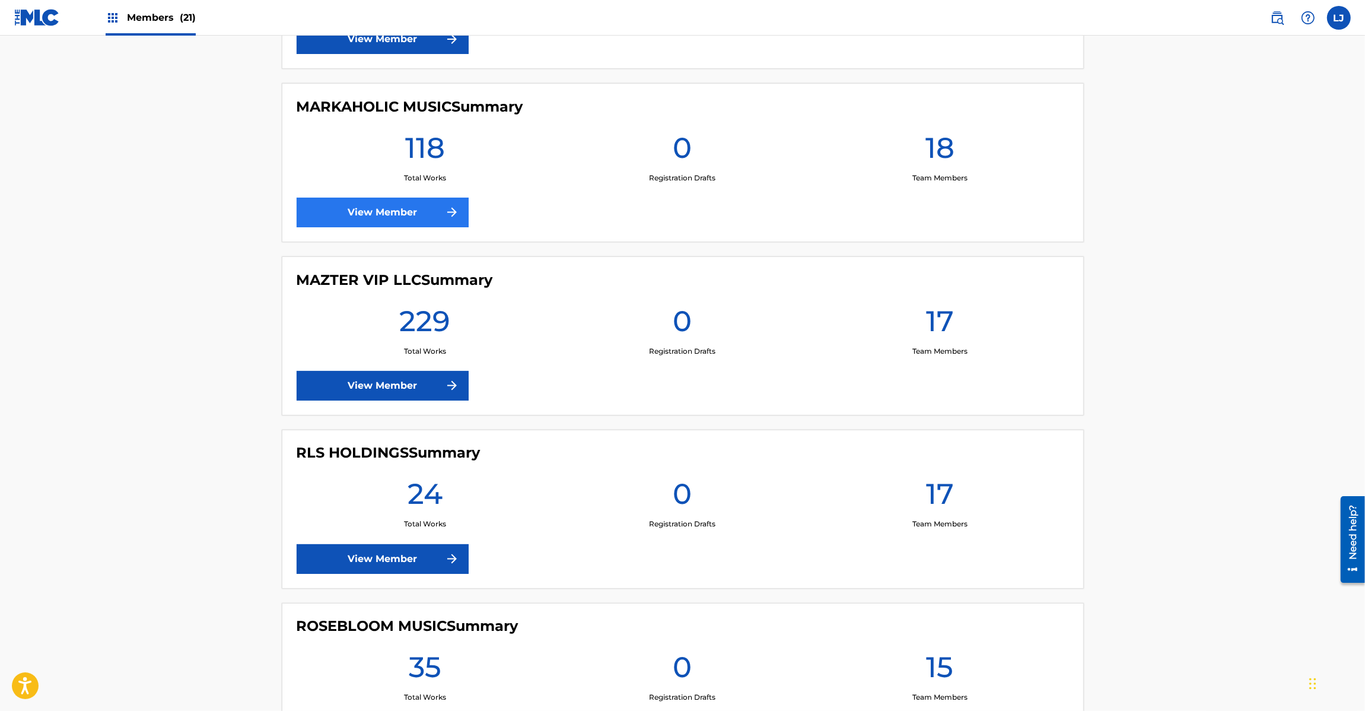
scroll to position [1780, 0]
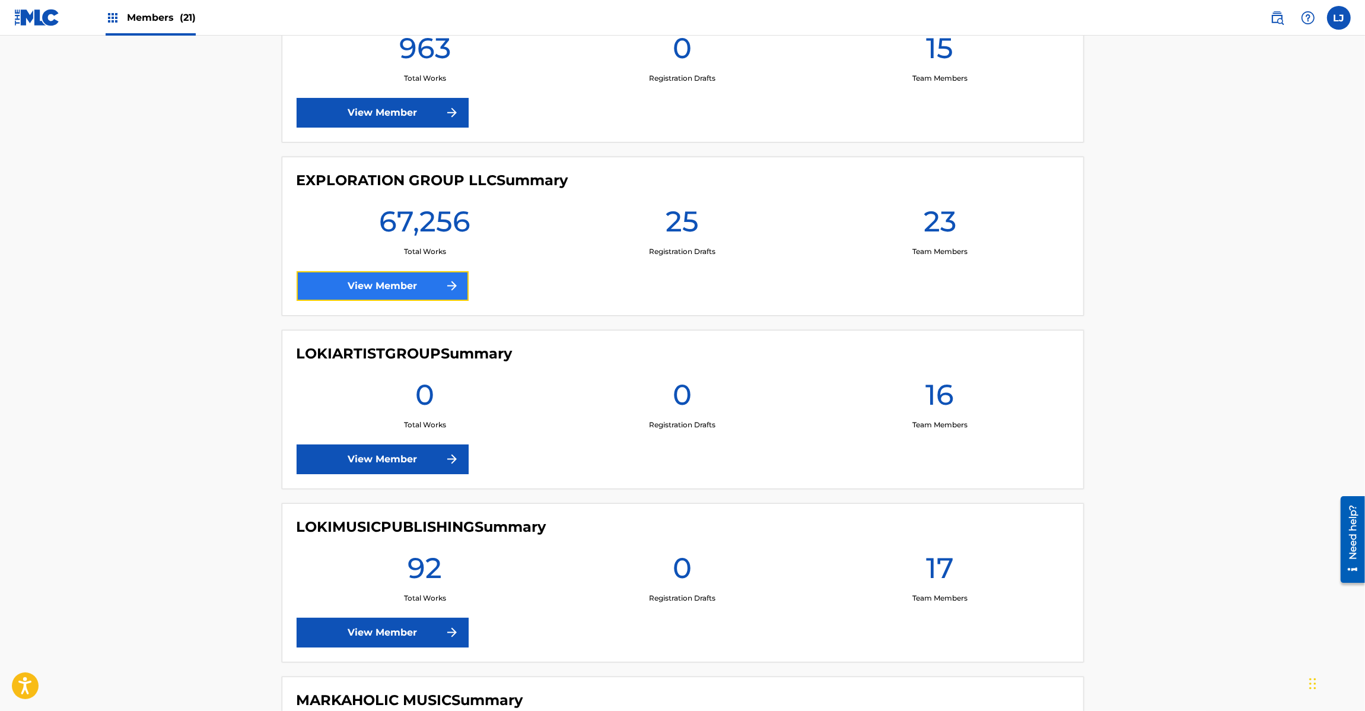
click at [381, 292] on link "View Member" at bounding box center [383, 286] width 172 height 30
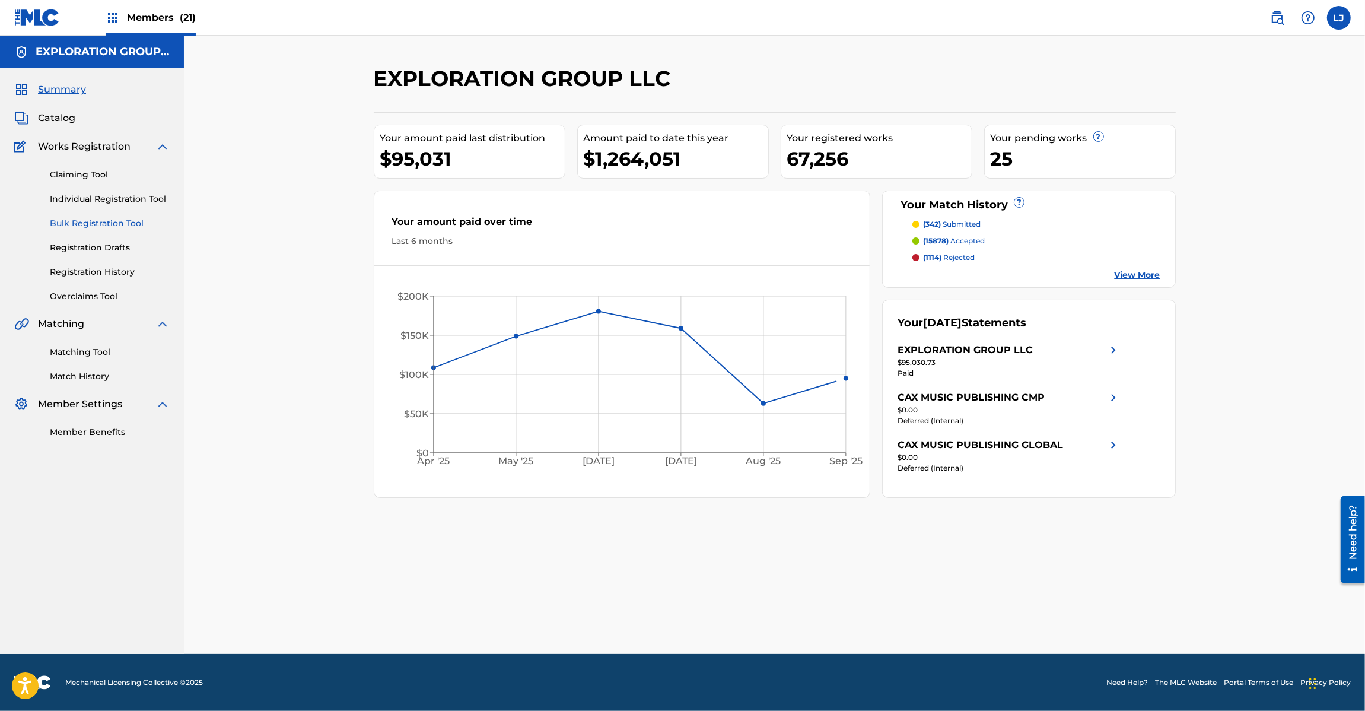
click at [59, 227] on link "Bulk Registration Tool" at bounding box center [110, 223] width 120 height 12
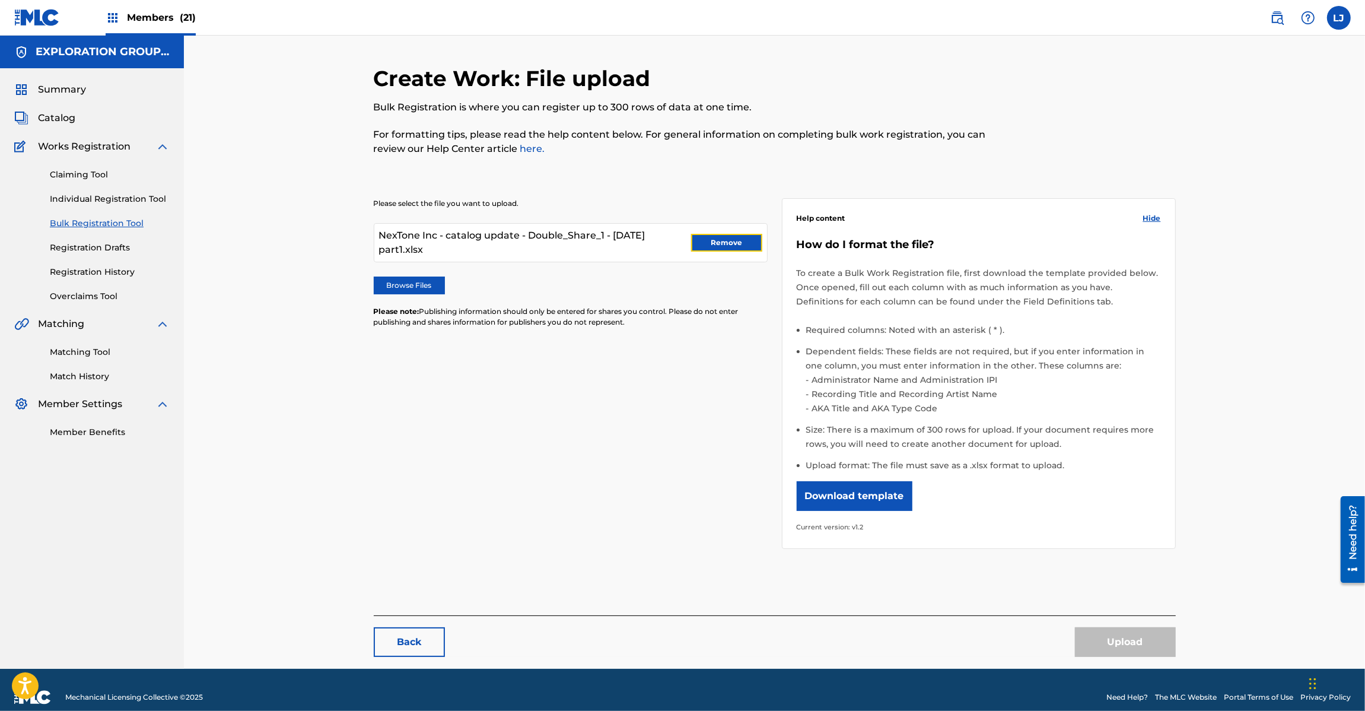
click at [715, 234] on button "Remove" at bounding box center [726, 243] width 71 height 18
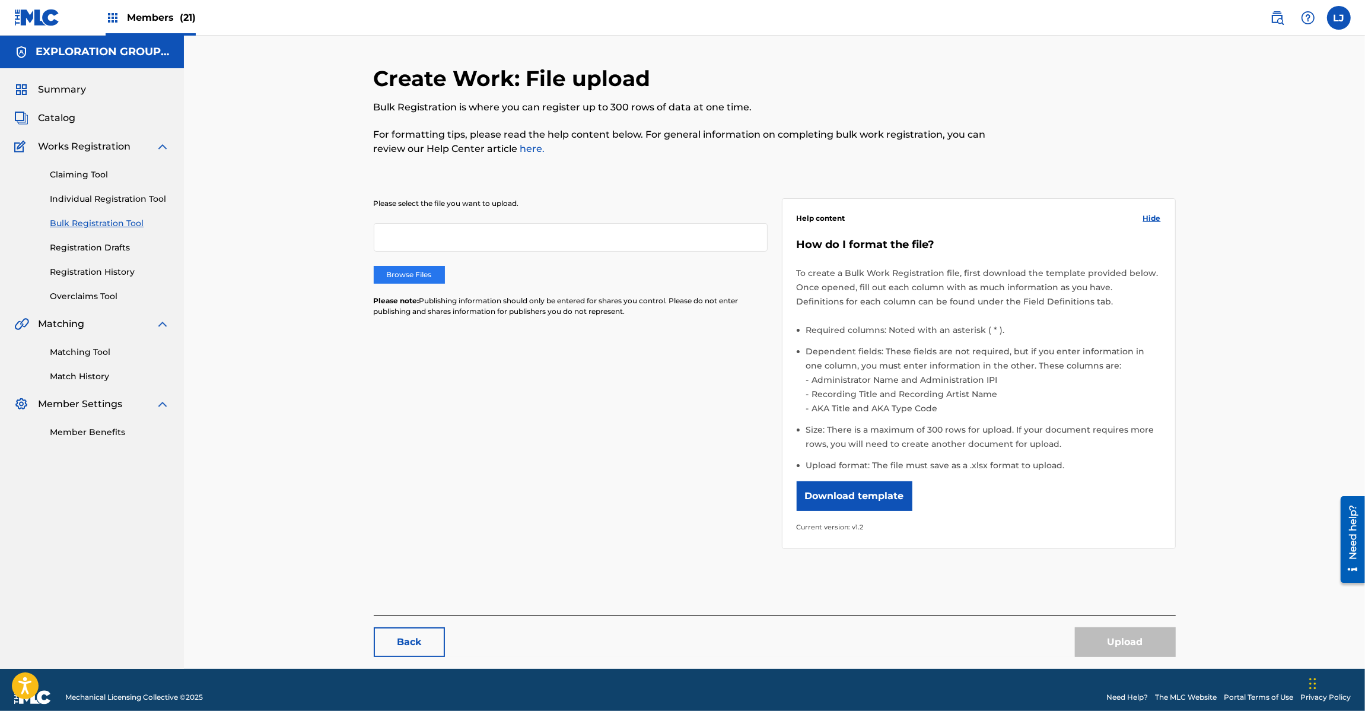
click at [400, 277] on label "Browse Files" at bounding box center [409, 275] width 71 height 18
click at [0, 0] on input "Browse Files" at bounding box center [0, 0] width 0 height 0
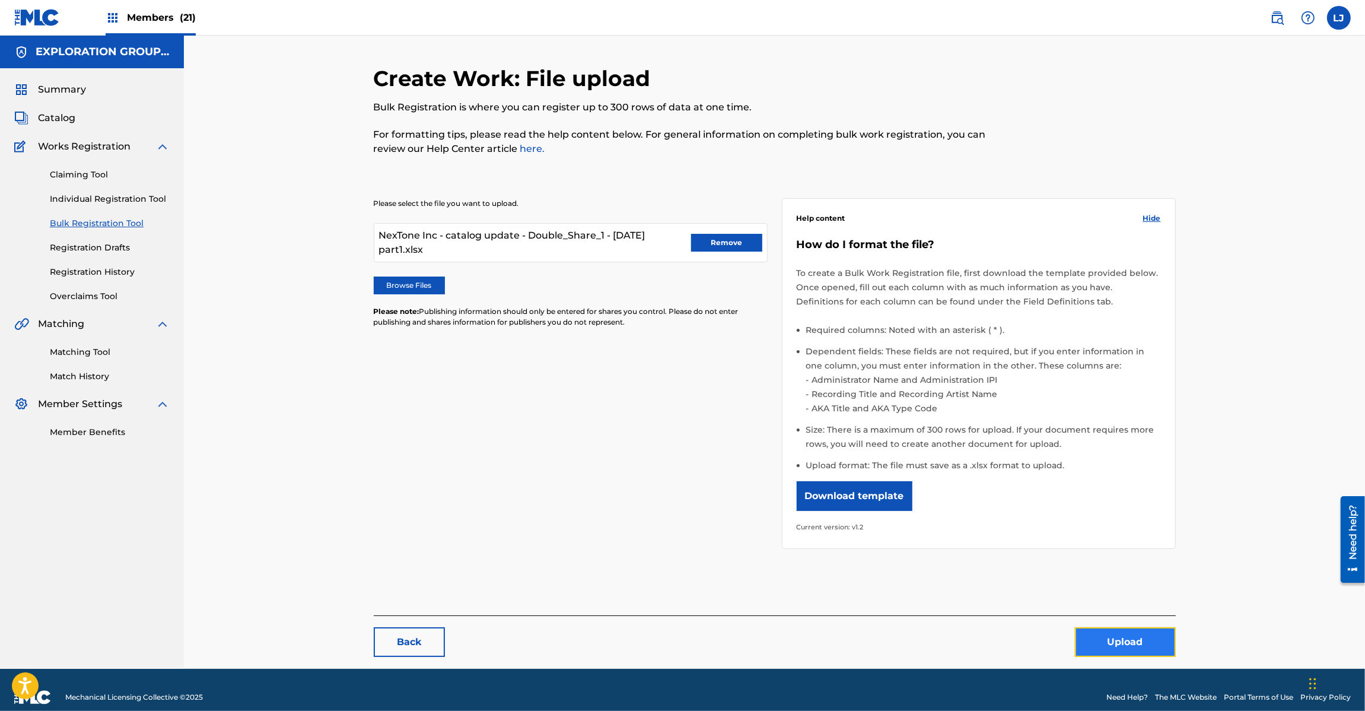
click at [1127, 638] on button "Upload" at bounding box center [1125, 642] width 101 height 30
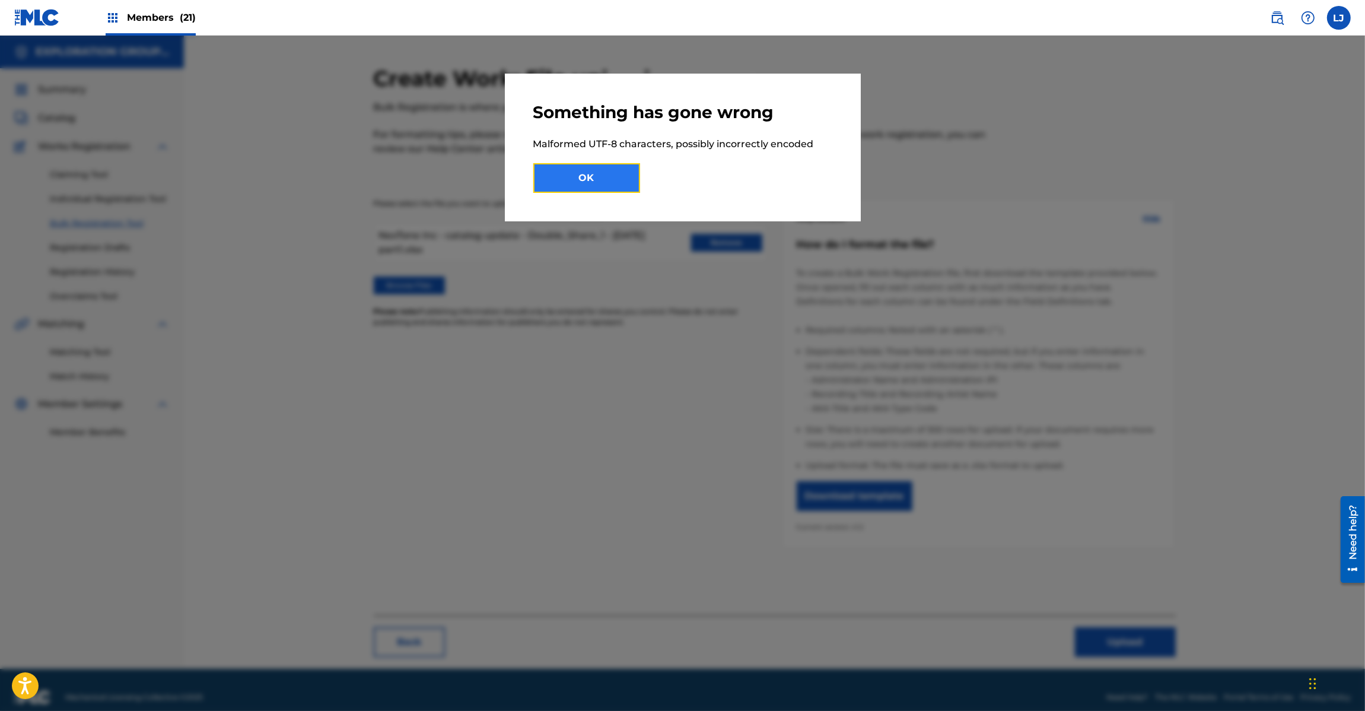
click at [564, 185] on button "OK" at bounding box center [586, 178] width 107 height 30
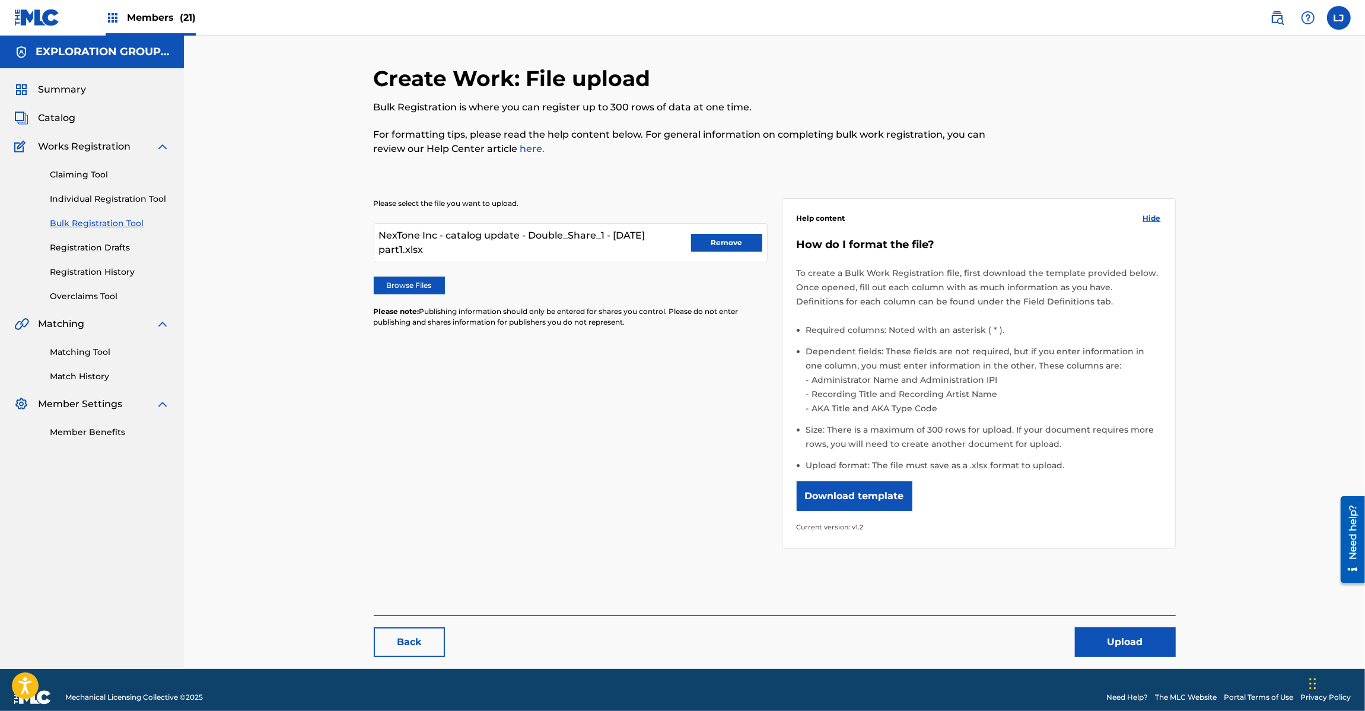
click at [510, 417] on div "Please select the file you want to upload. NexTone Inc - catalog update - Doubl…" at bounding box center [775, 366] width 802 height 393
click at [724, 241] on button "Remove" at bounding box center [726, 243] width 71 height 18
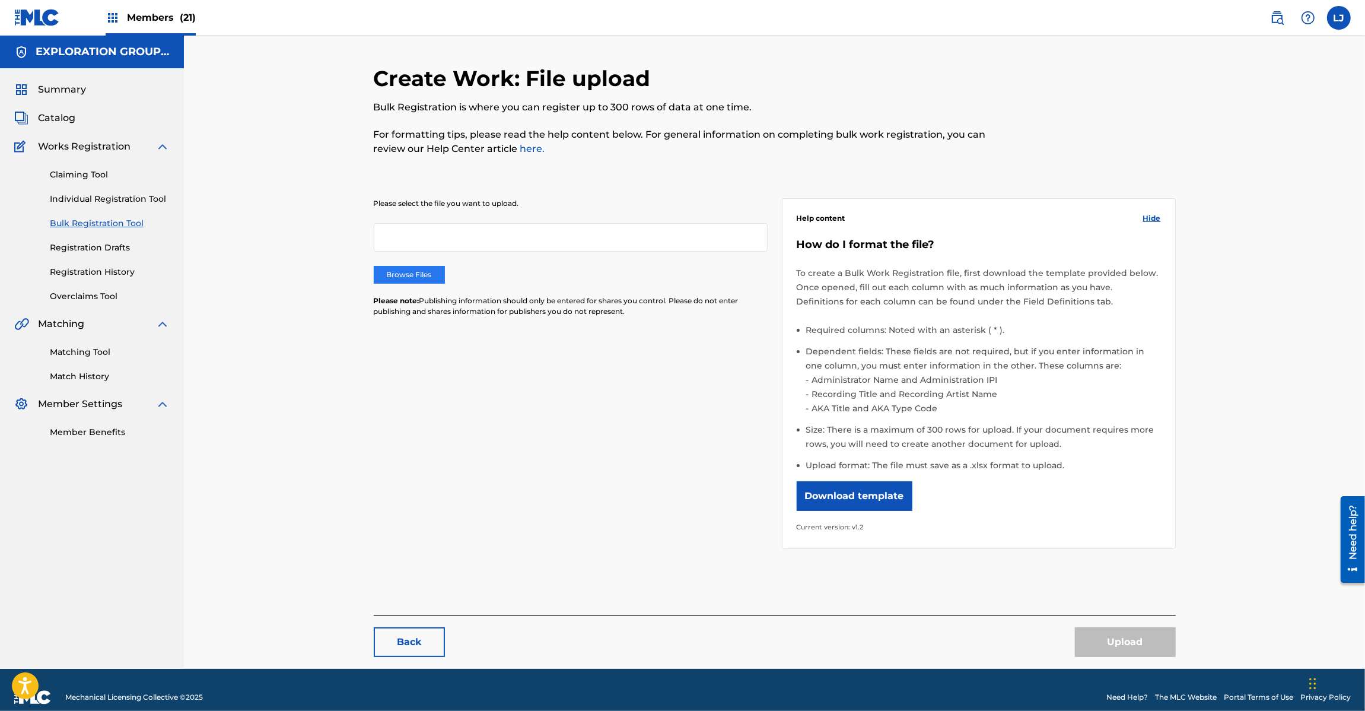
click at [399, 273] on label "Browse Files" at bounding box center [409, 275] width 71 height 18
click at [0, 0] on input "Browse Files" at bounding box center [0, 0] width 0 height 0
click at [15, 12] on img at bounding box center [37, 17] width 46 height 17
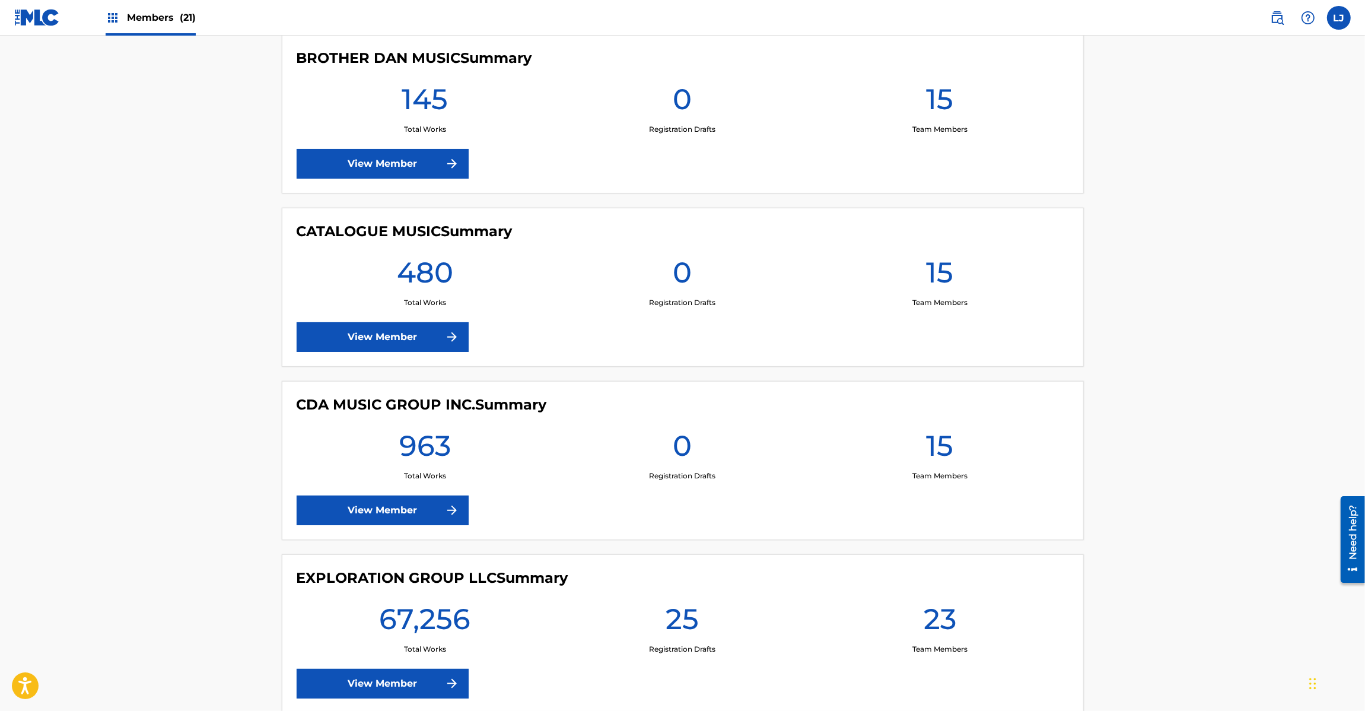
scroll to position [1780, 0]
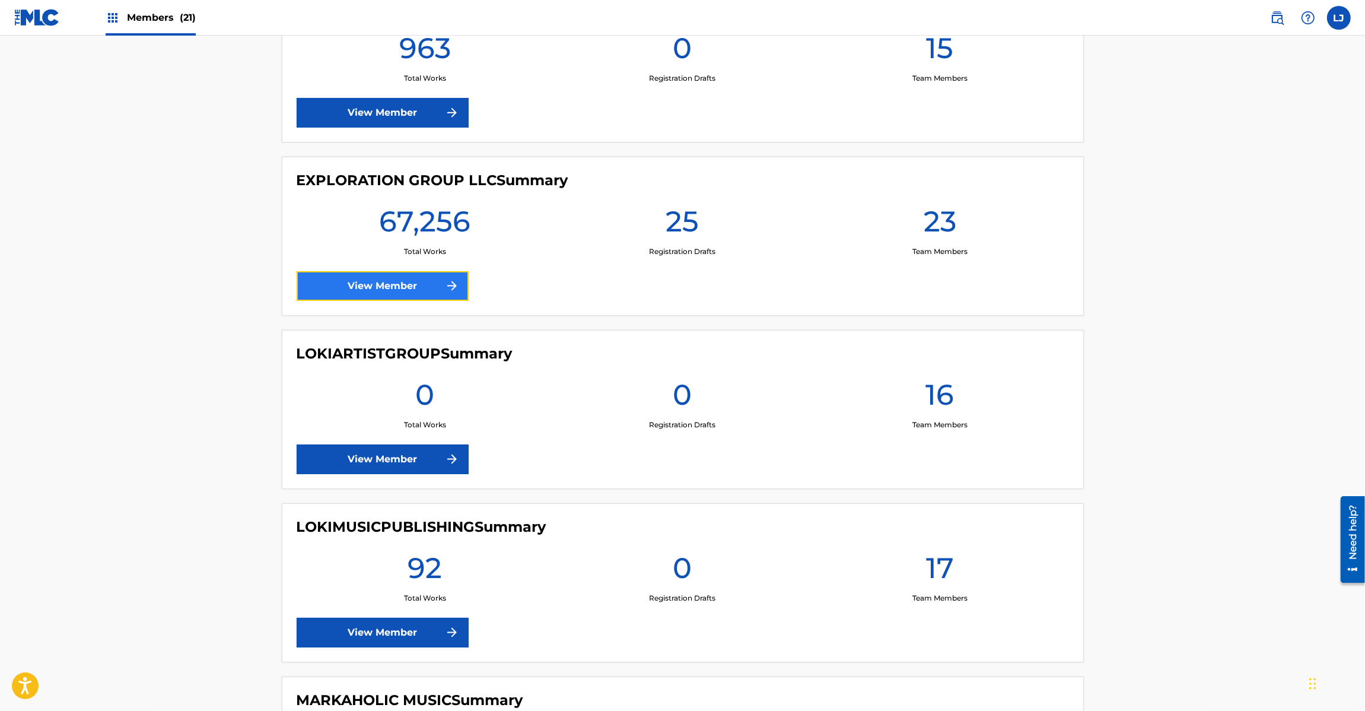
click at [381, 285] on link "View Member" at bounding box center [383, 286] width 172 height 30
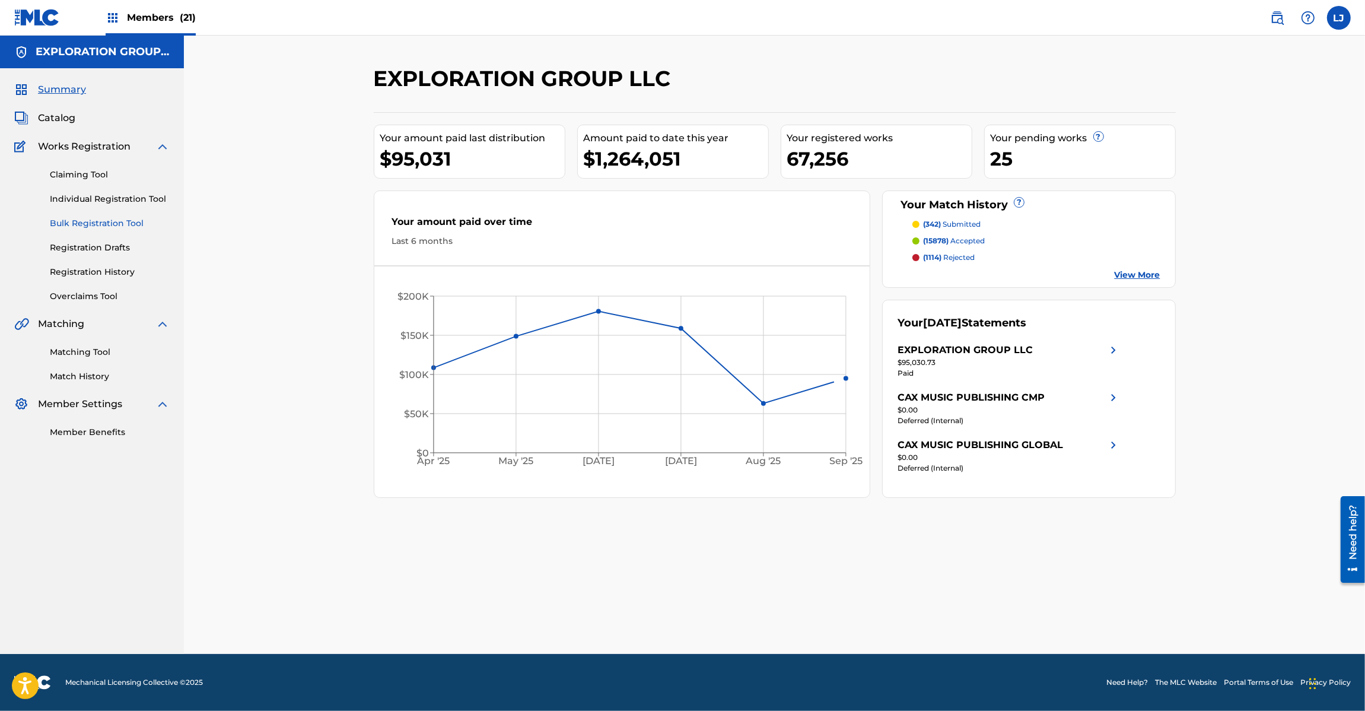
click at [72, 224] on link "Bulk Registration Tool" at bounding box center [110, 223] width 120 height 12
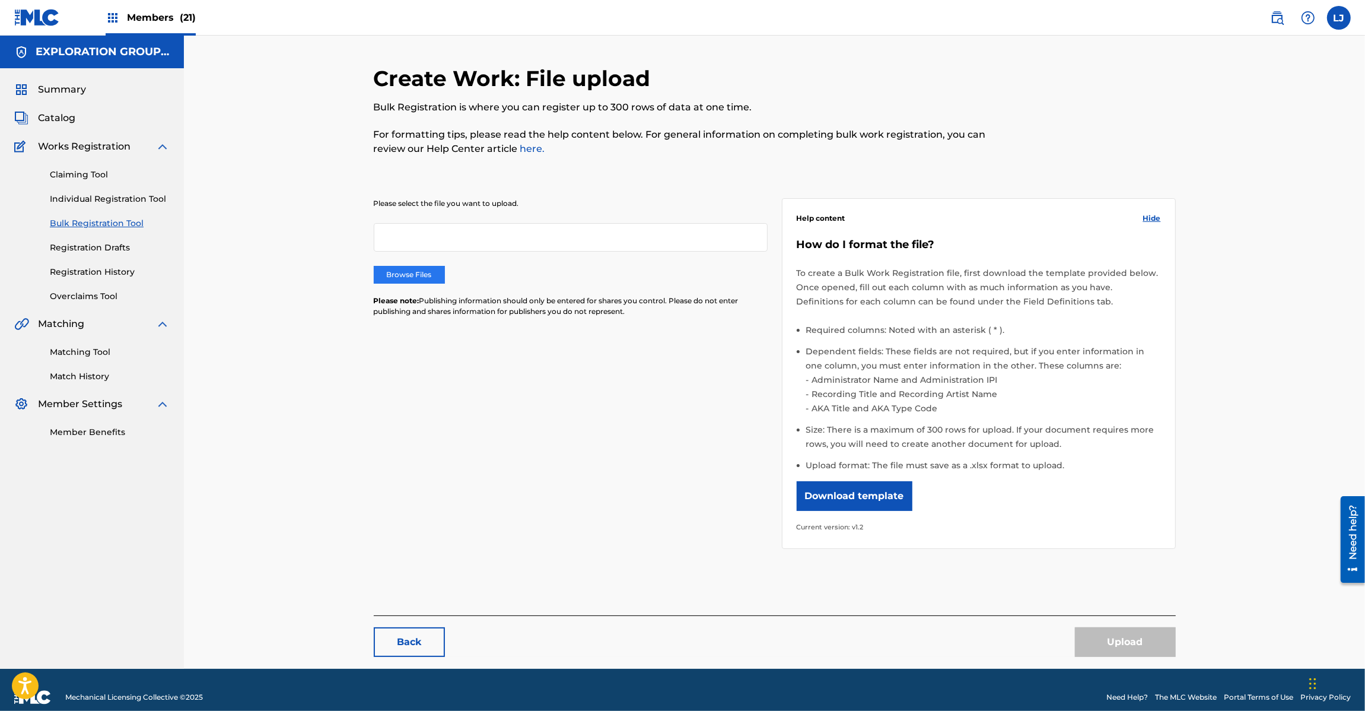
click at [431, 276] on label "Browse Files" at bounding box center [409, 275] width 71 height 18
click at [0, 0] on input "Browse Files" at bounding box center [0, 0] width 0 height 0
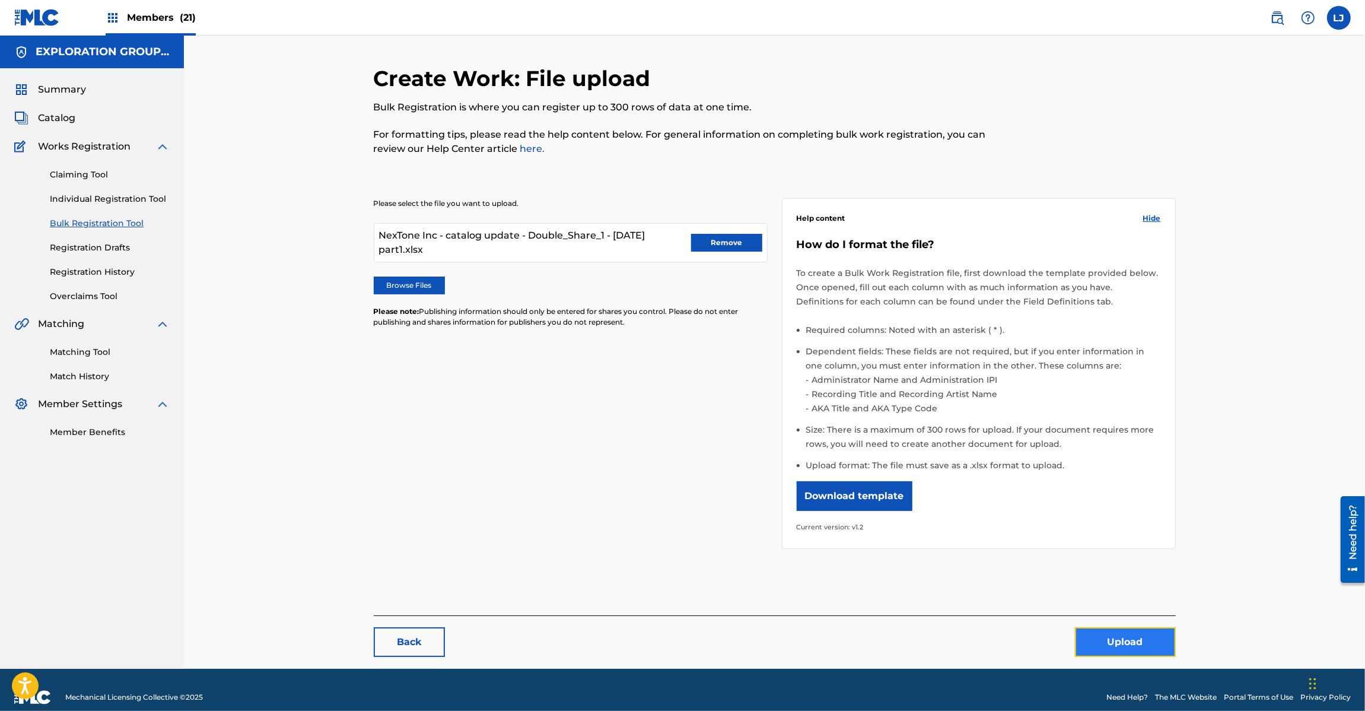
click at [1133, 629] on button "Upload" at bounding box center [1125, 642] width 101 height 30
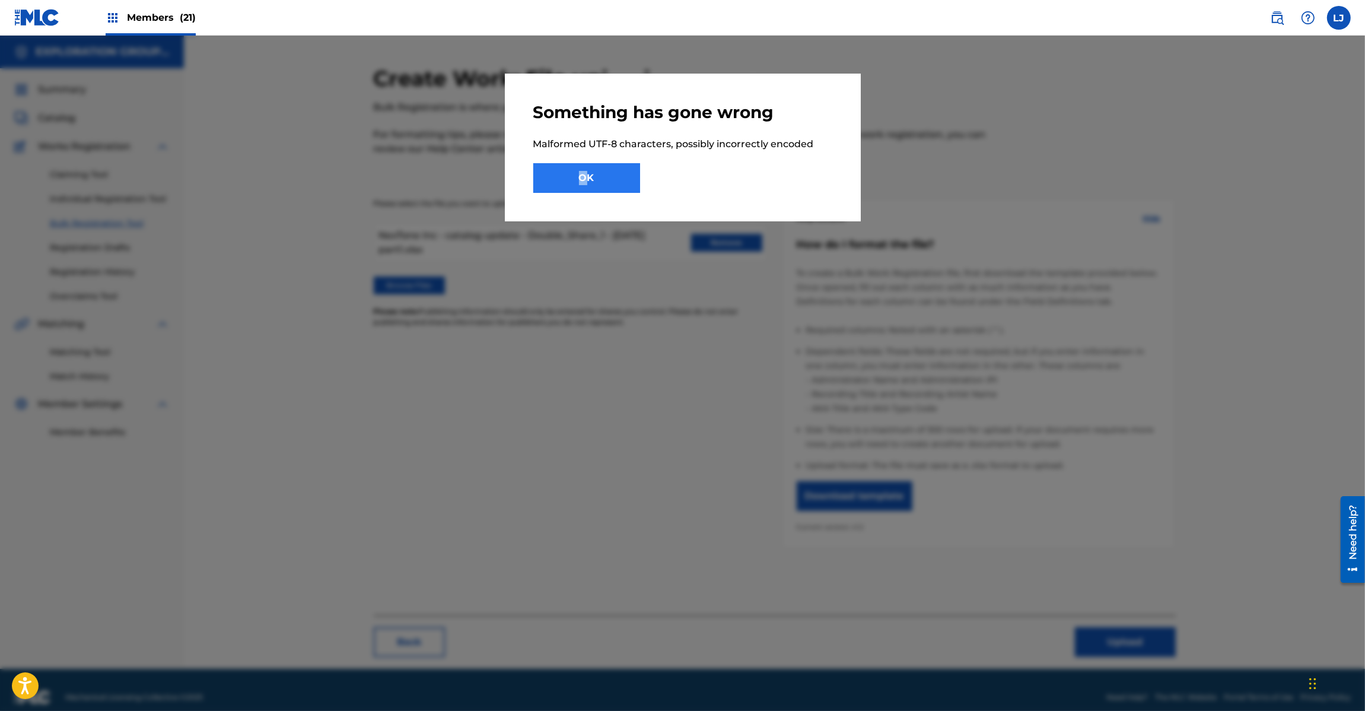
drag, startPoint x: 585, startPoint y: 160, endPoint x: 576, endPoint y: 175, distance: 17.6
click at [576, 175] on div "Something has gone wrong Malformed UTF-8 characters, possibly incorrectly encod…" at bounding box center [682, 147] width 299 height 91
click at [576, 175] on button "OK" at bounding box center [586, 178] width 107 height 30
